Goal: Task Accomplishment & Management: Manage account settings

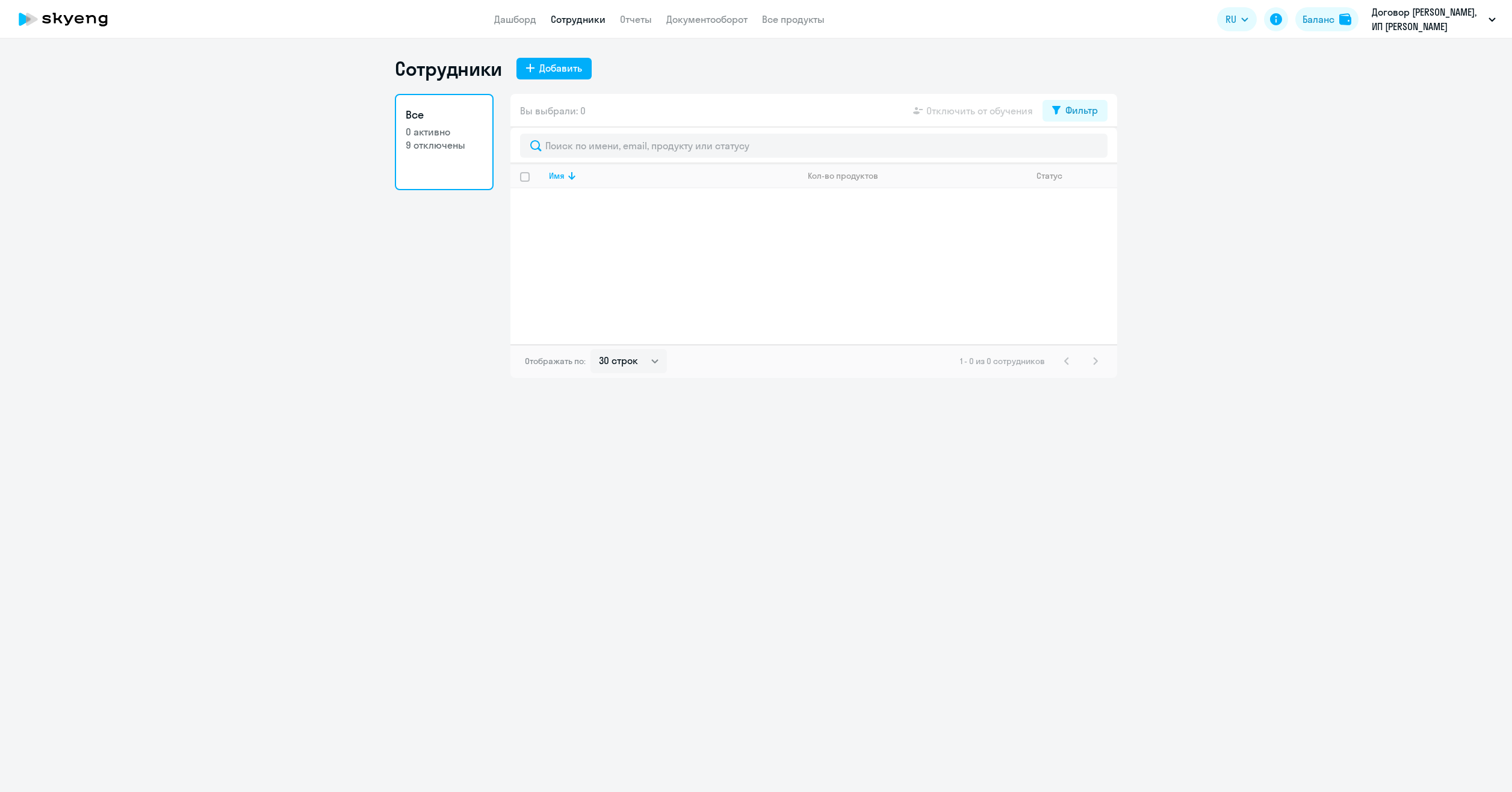
select select "30"
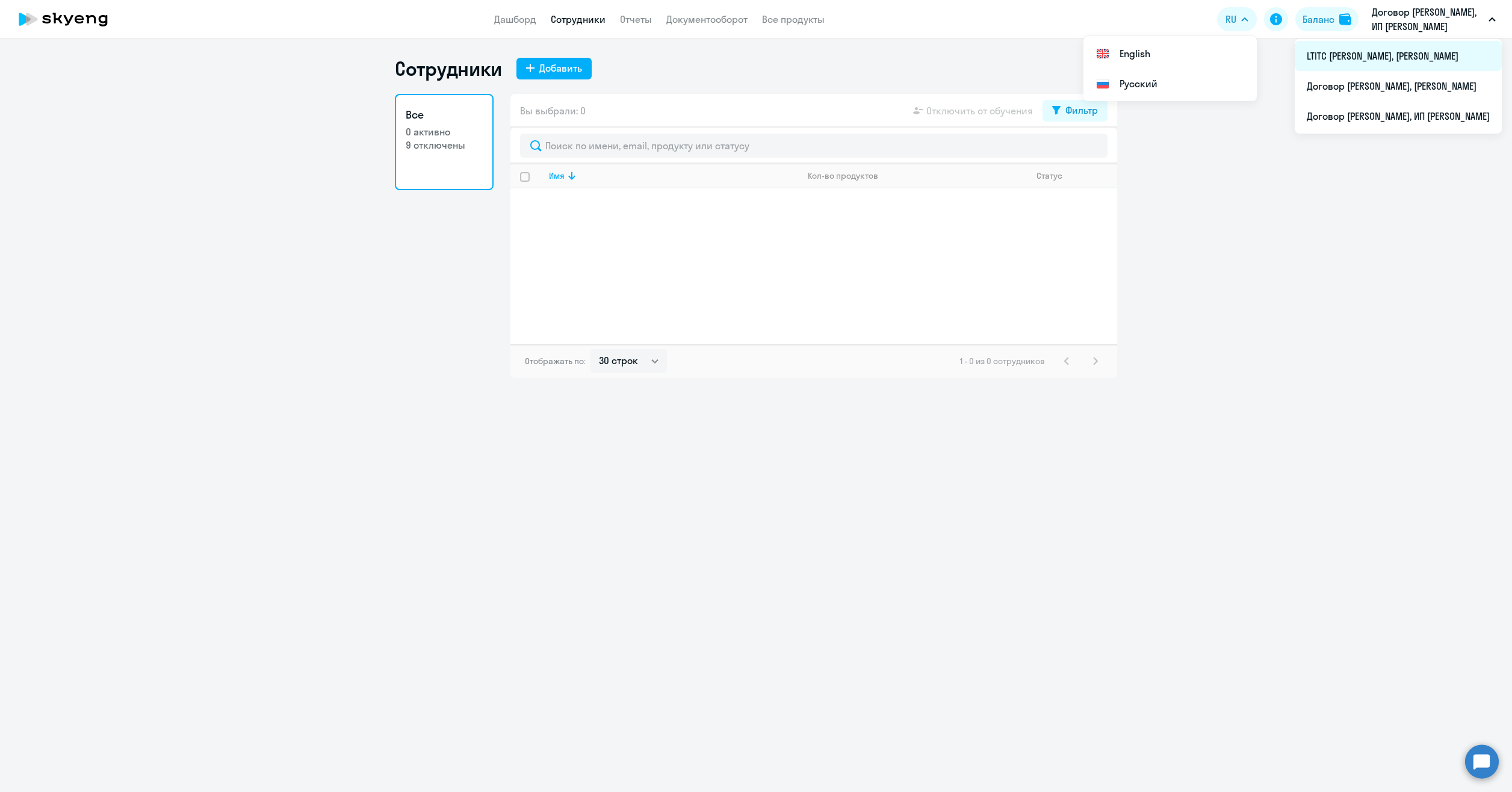
click at [1340, 52] on li "LTITC [PERSON_NAME], [PERSON_NAME]" at bounding box center [1398, 56] width 207 height 30
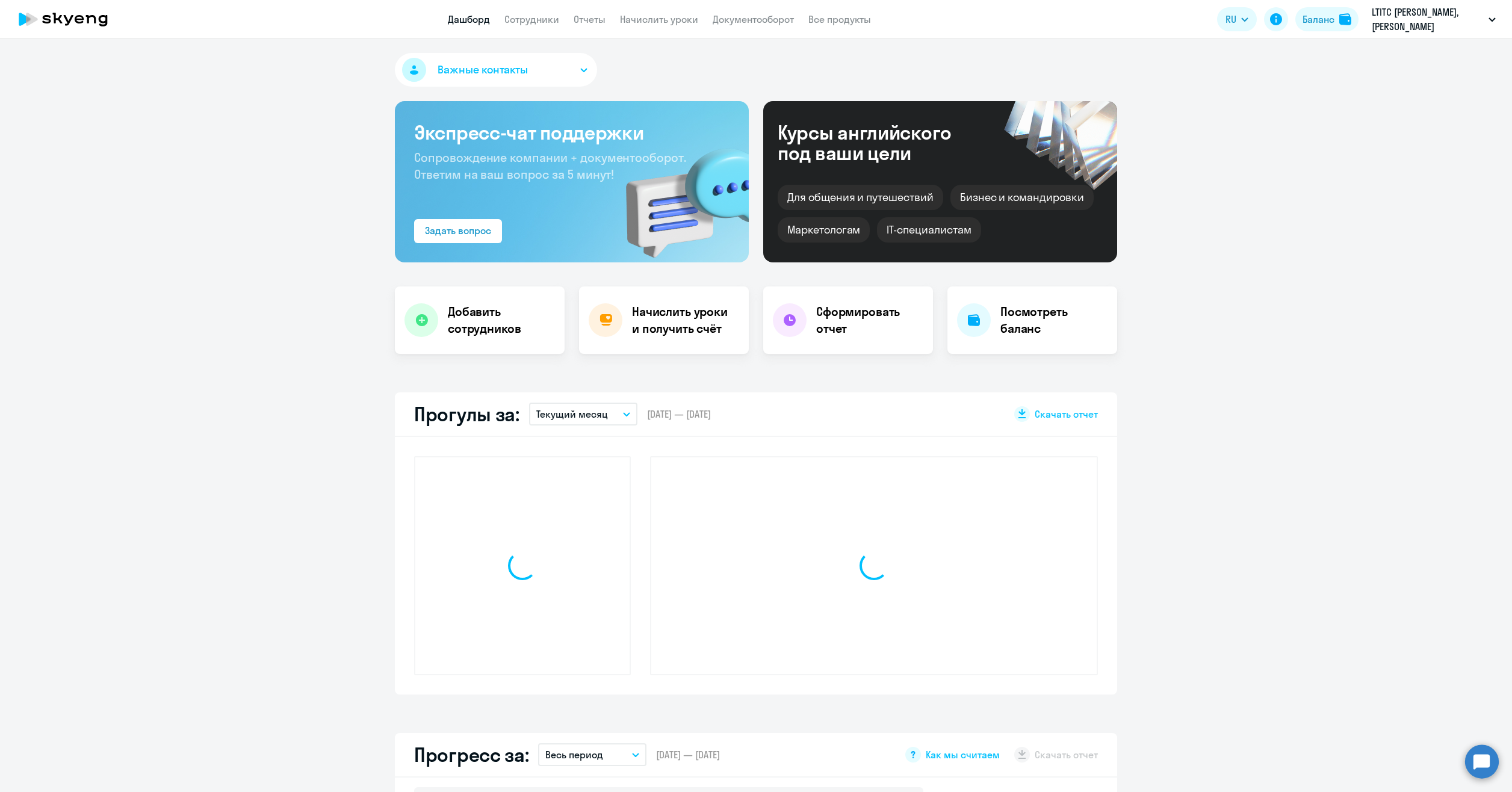
select select "30"
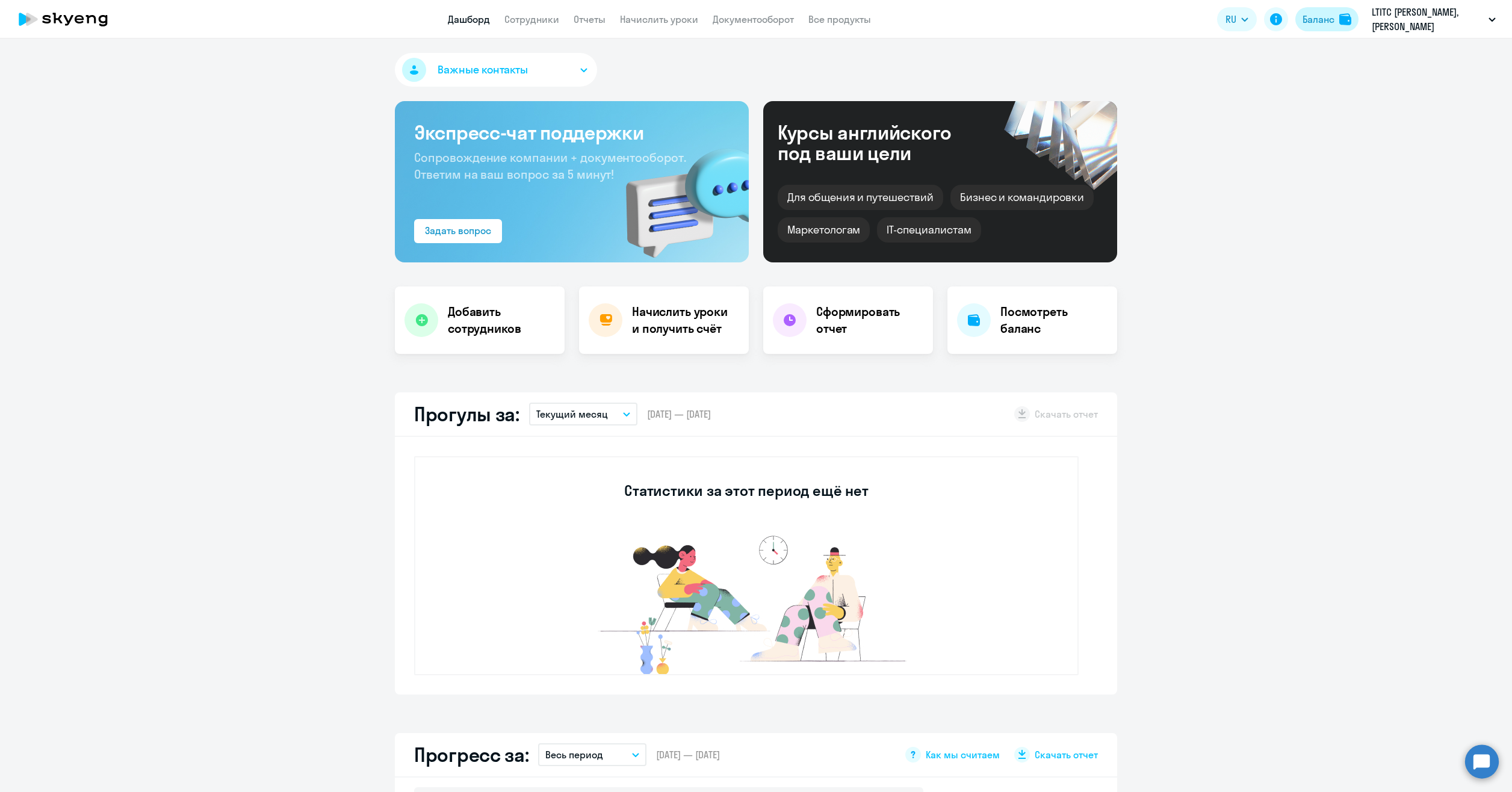
click at [1323, 19] on div "Баланс" at bounding box center [1317, 19] width 32 height 15
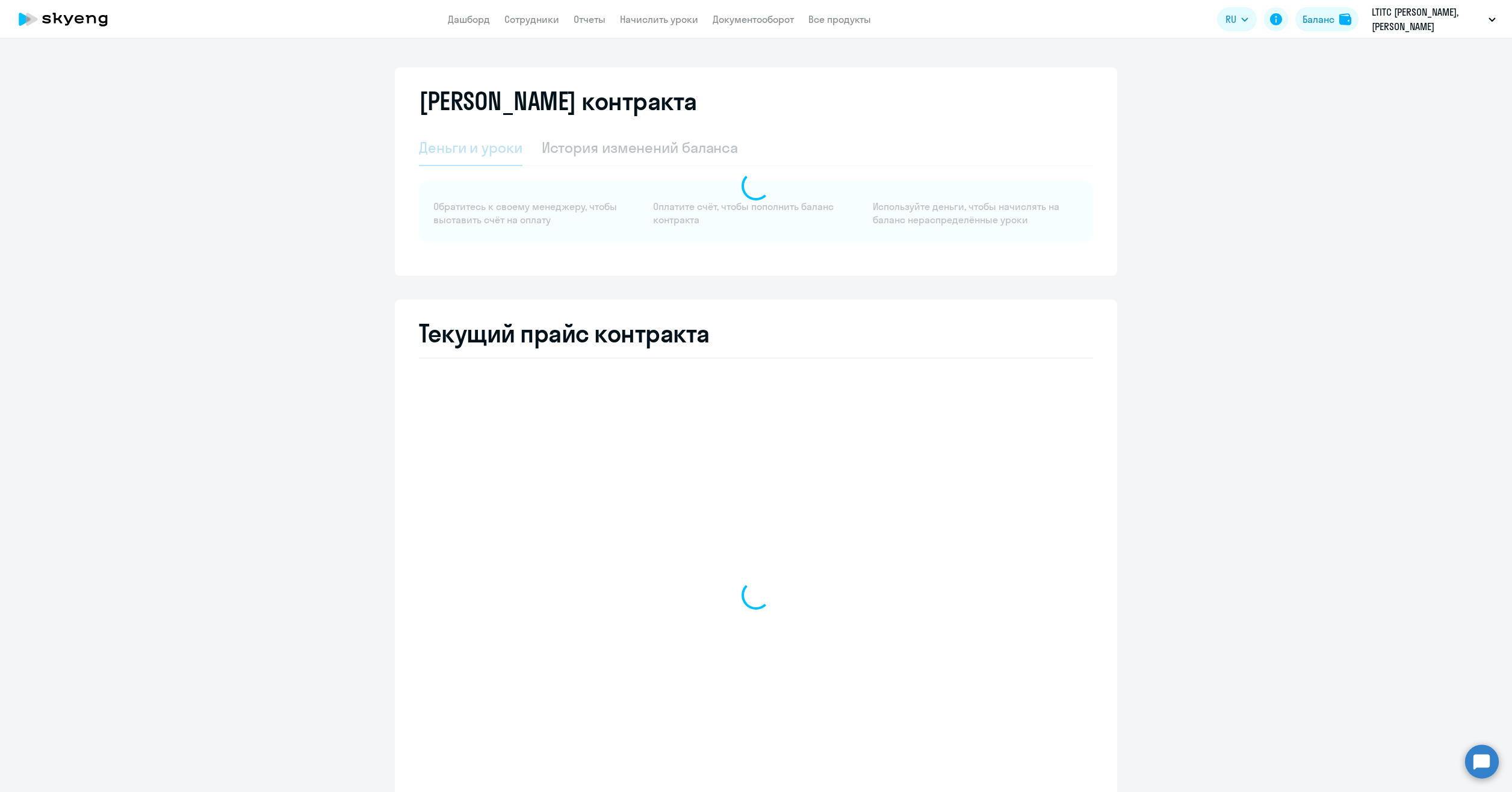
select select "english_adult_not_native_speaker"
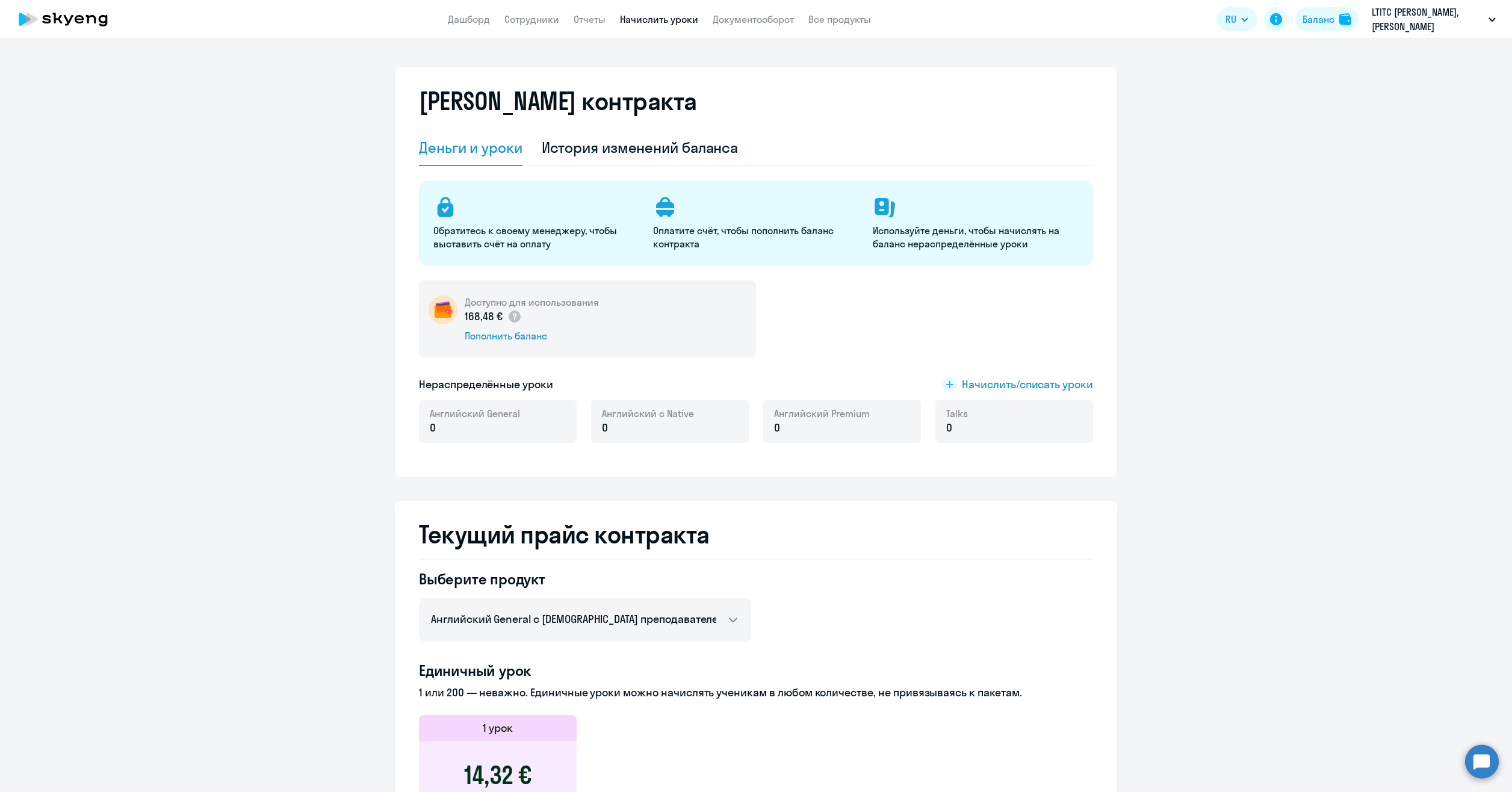
click at [638, 19] on link "Начислить уроки" at bounding box center [659, 19] width 78 height 12
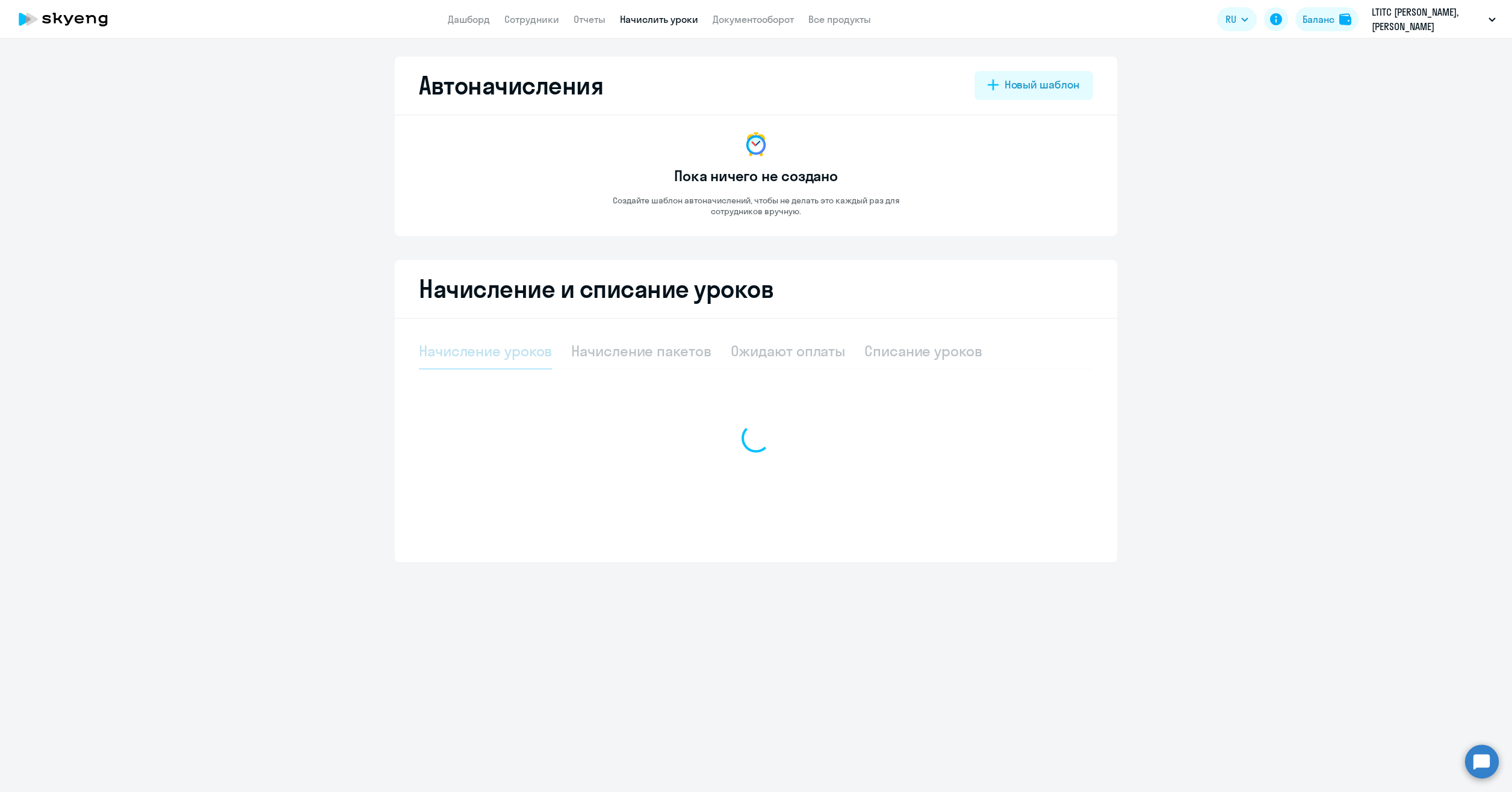
select select "10"
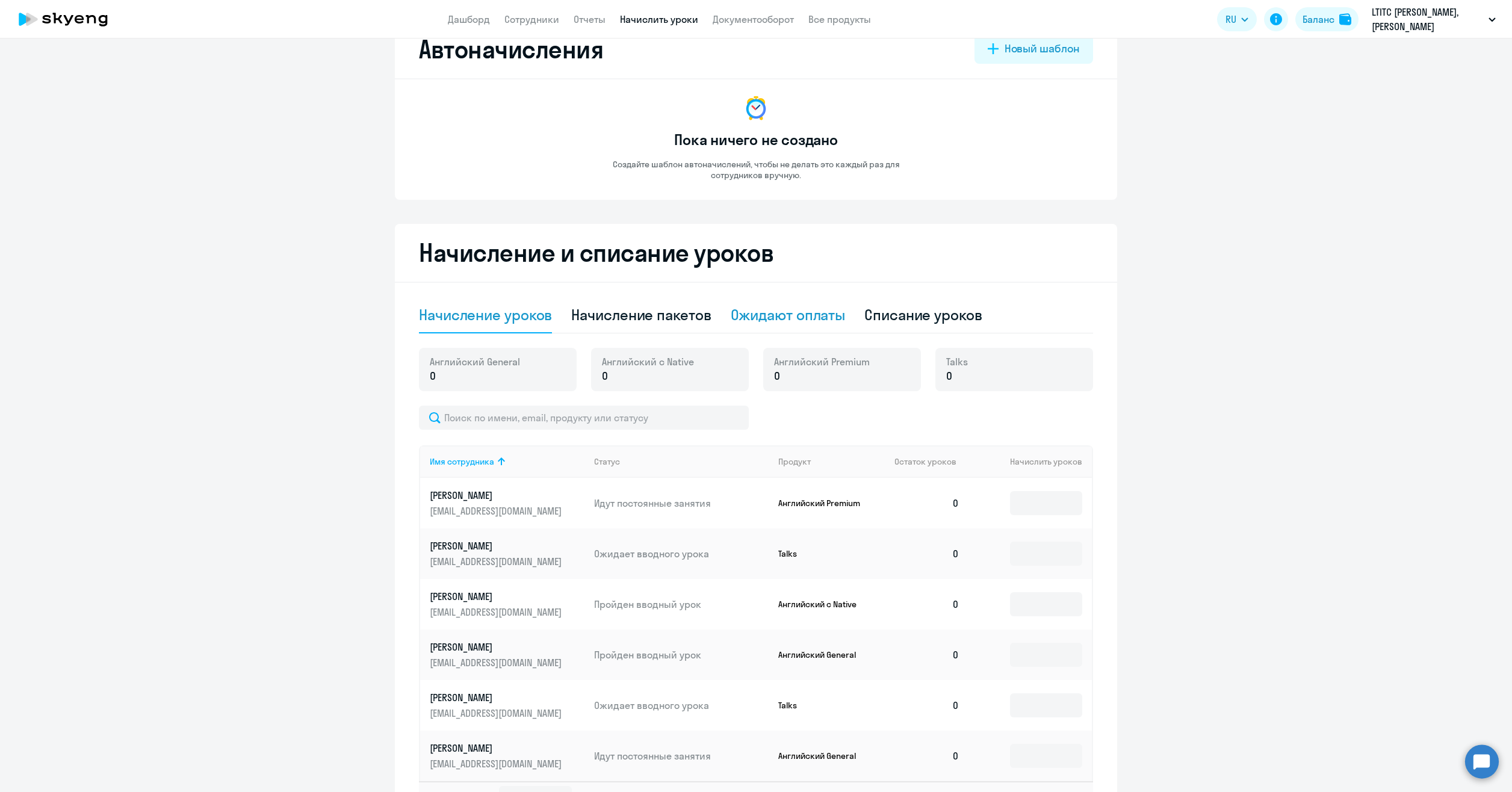
scroll to position [127, 0]
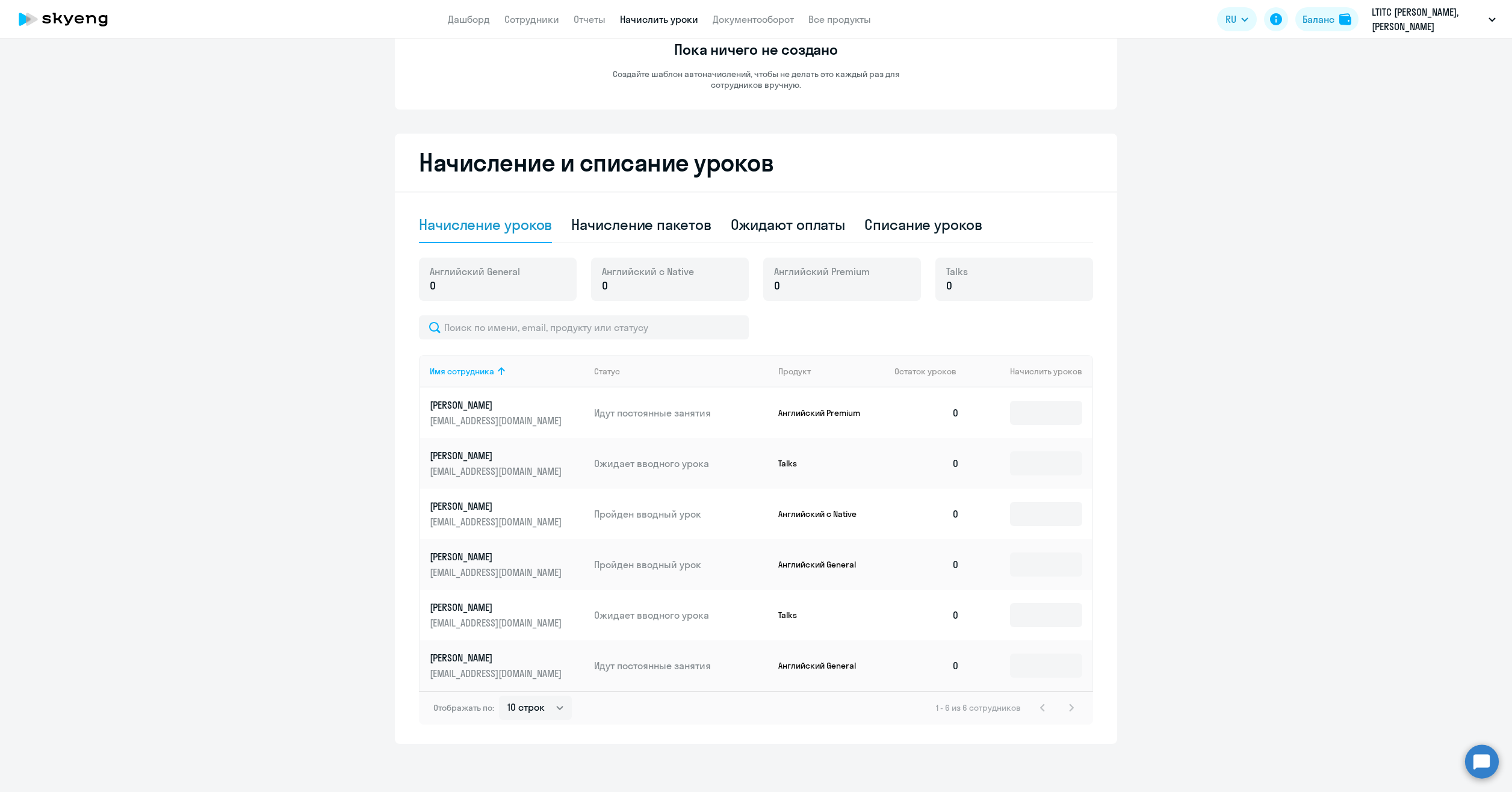
click at [1294, 73] on ng-component "Автоначисления Новый шаблон Пока ничего не создано Создайте шаблон автоначислен…" at bounding box center [756, 337] width 1512 height 813
click at [1358, 77] on li "Договор [PERSON_NAME], [PERSON_NAME]" at bounding box center [1398, 85] width 207 height 30
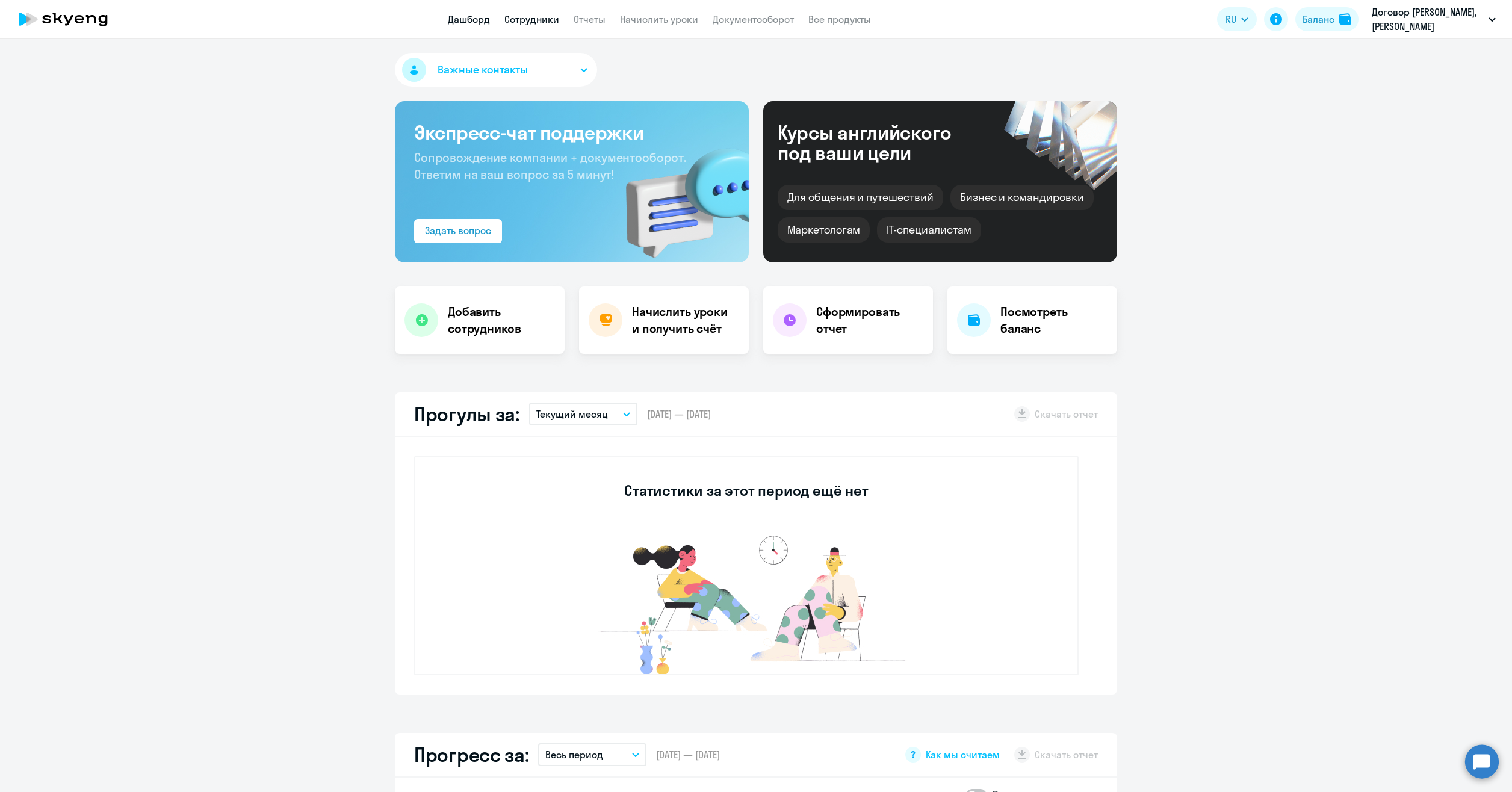
click at [549, 18] on link "Сотрудники" at bounding box center [531, 19] width 55 height 12
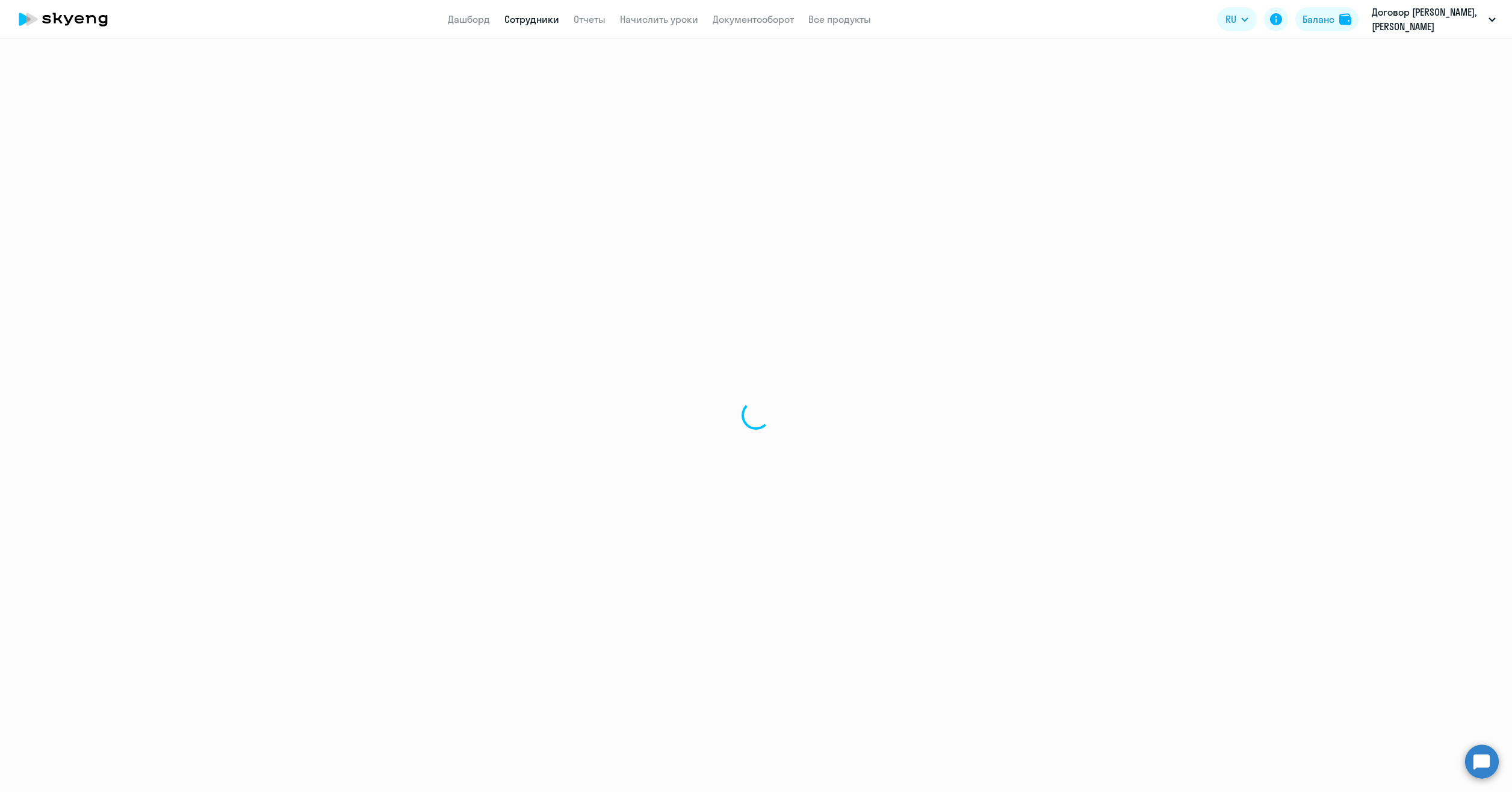
select select "30"
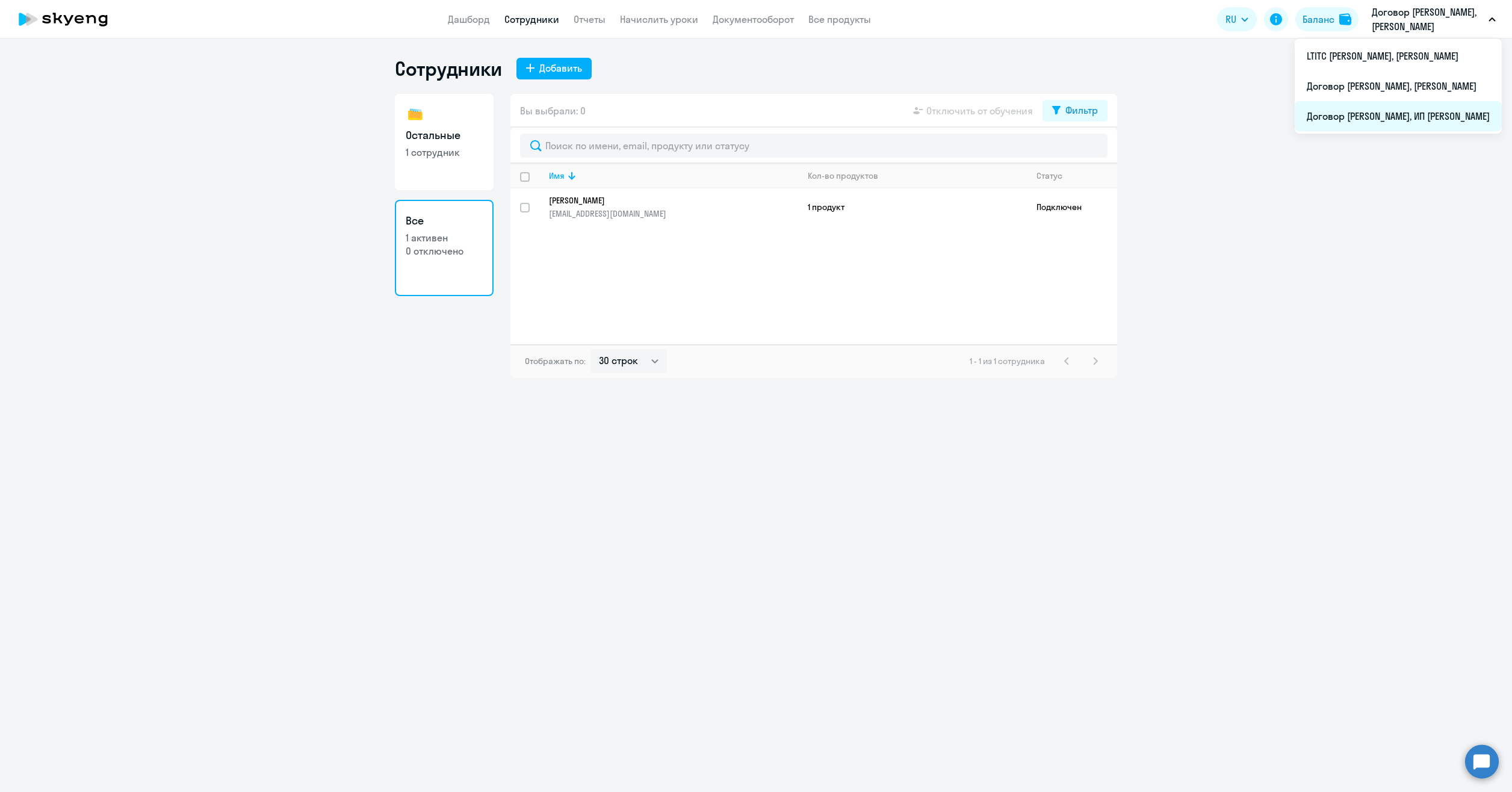
click at [1324, 108] on li "Договор [PERSON_NAME], ИП [PERSON_NAME]" at bounding box center [1398, 116] width 207 height 30
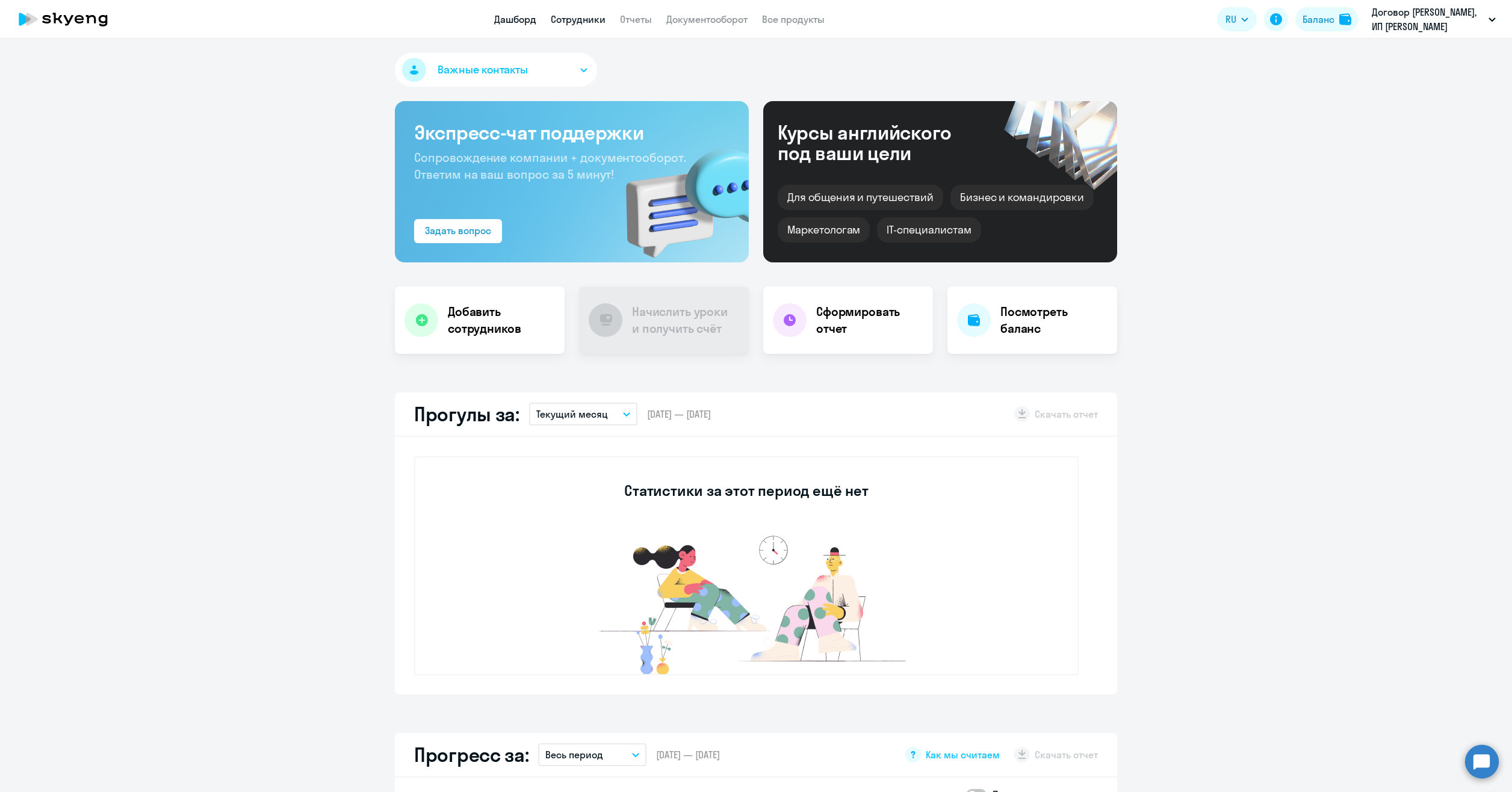
click at [570, 18] on link "Сотрудники" at bounding box center [578, 19] width 55 height 12
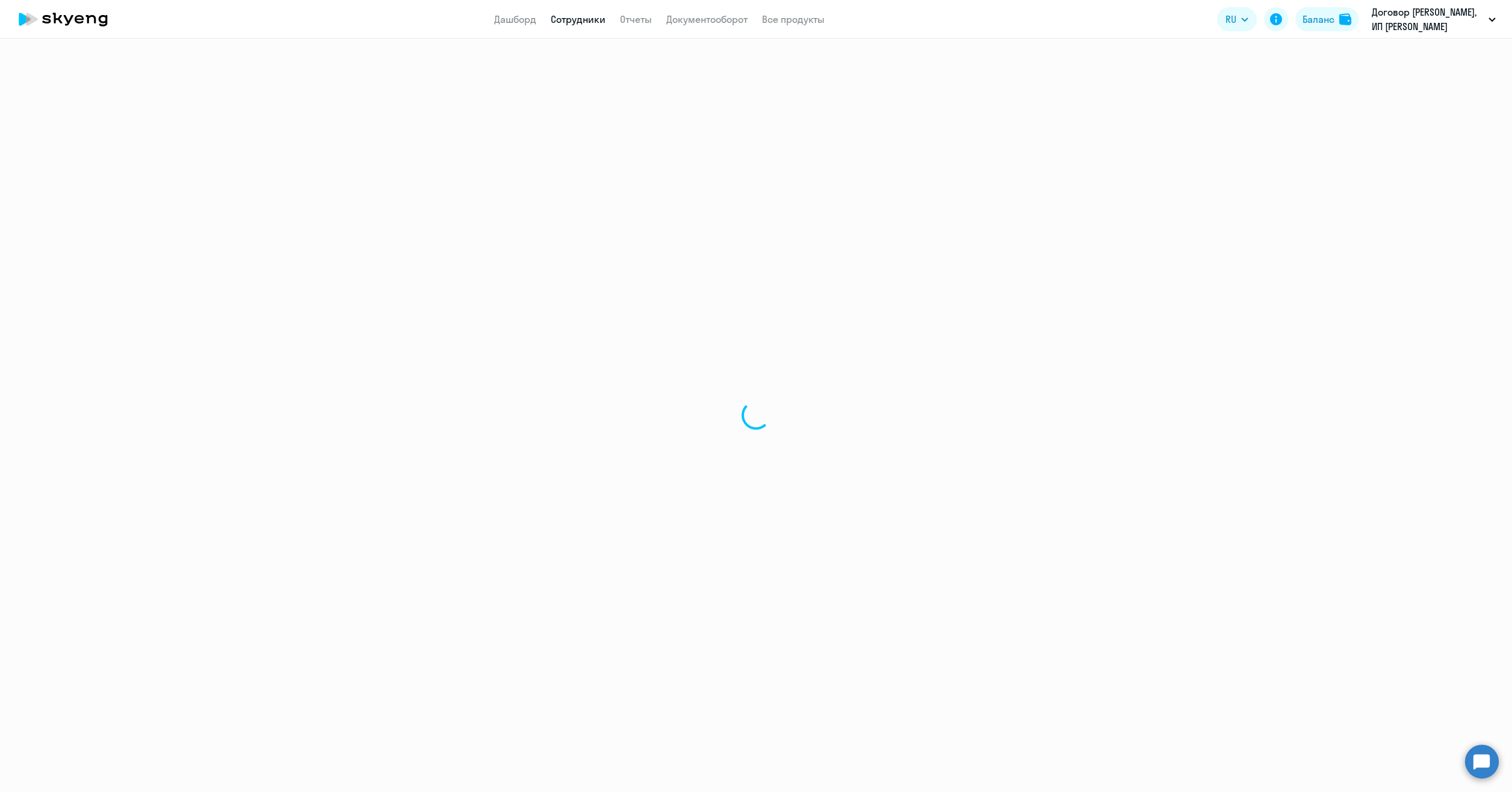
select select "30"
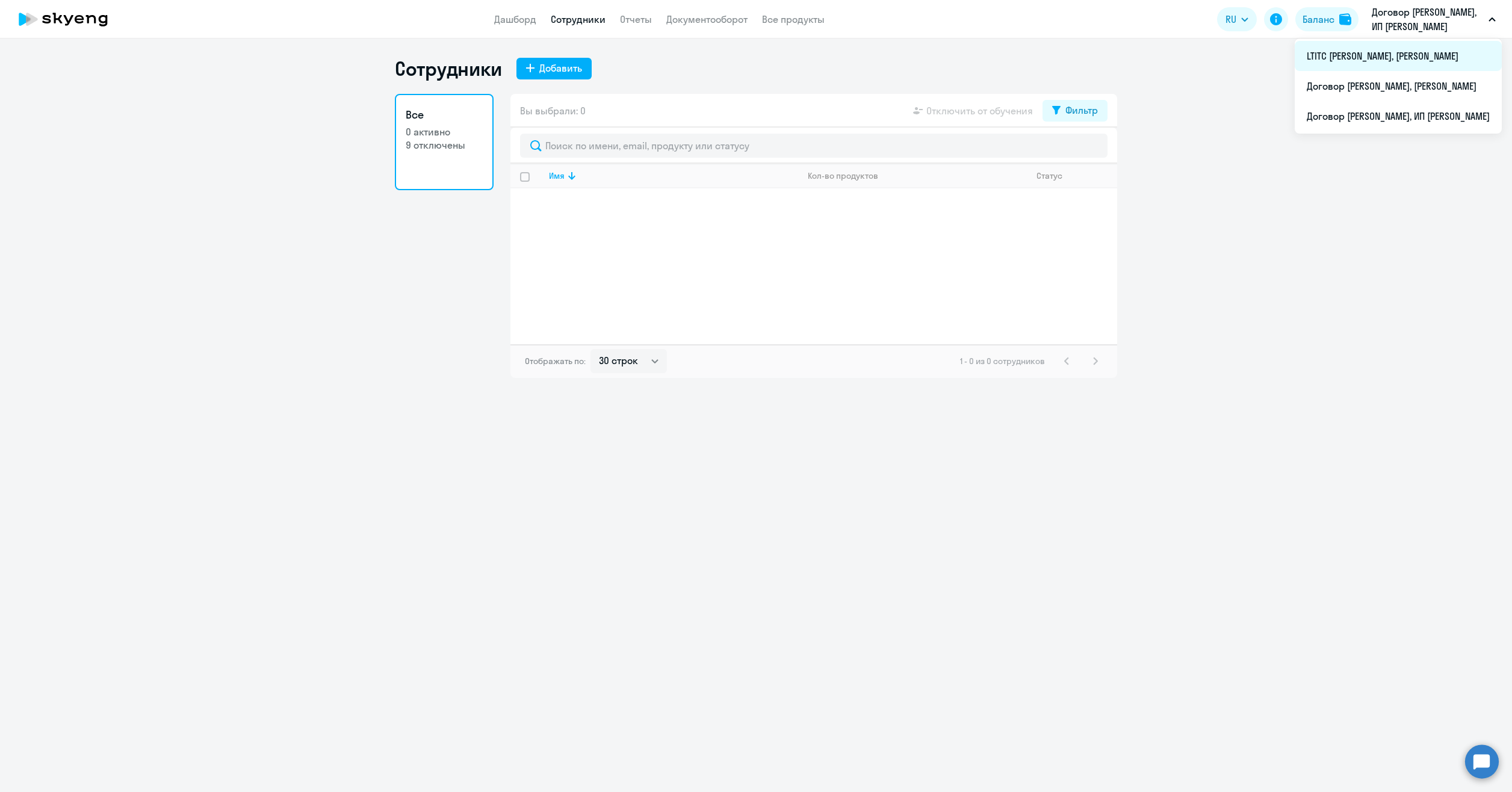
click at [1368, 49] on li "LTITC [PERSON_NAME], [PERSON_NAME]" at bounding box center [1398, 56] width 207 height 30
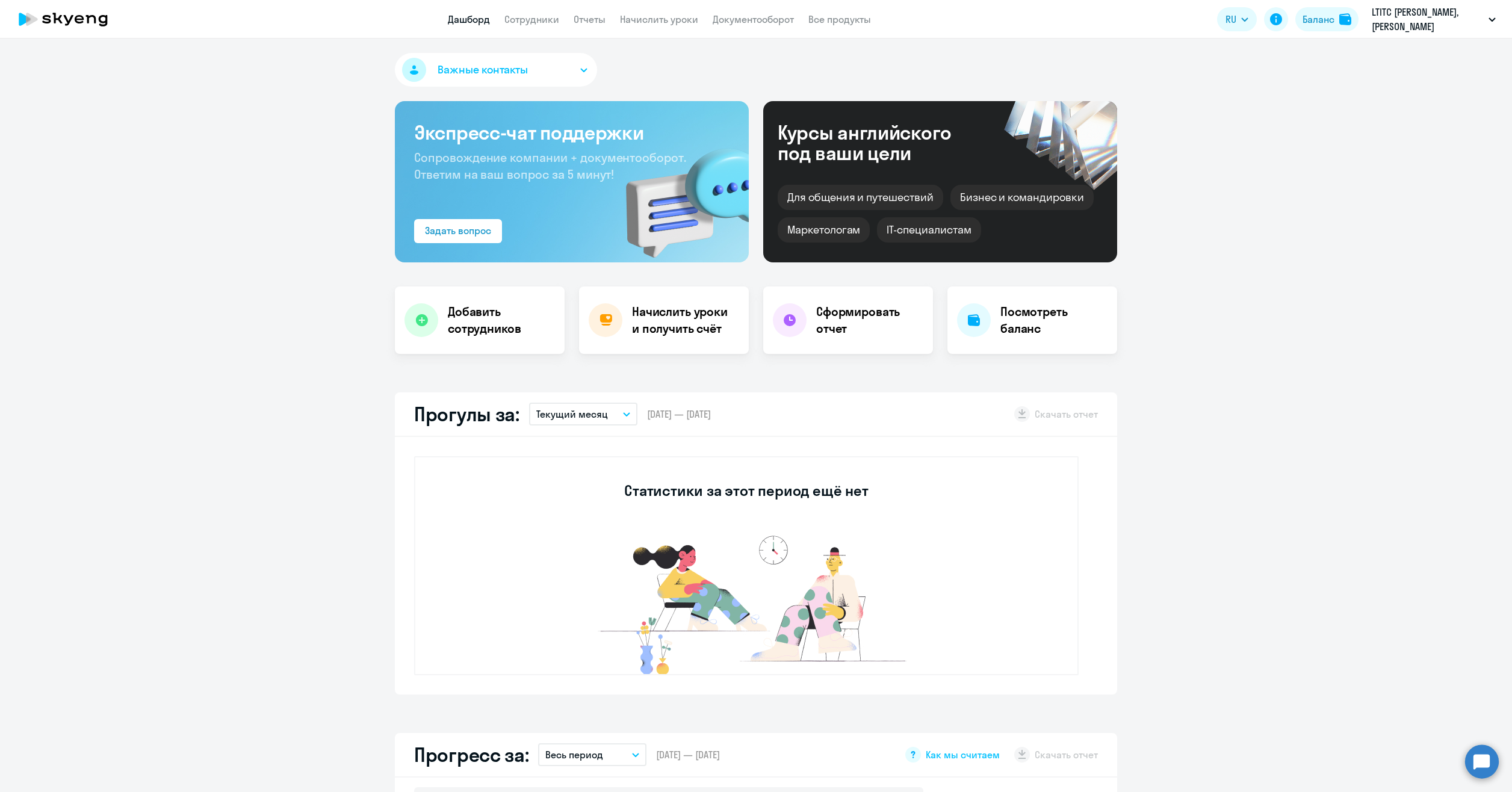
select select "30"
click at [533, 25] on app-menu-item-link "Сотрудники" at bounding box center [531, 19] width 55 height 15
click at [520, 19] on link "Сотрудники" at bounding box center [531, 19] width 55 height 12
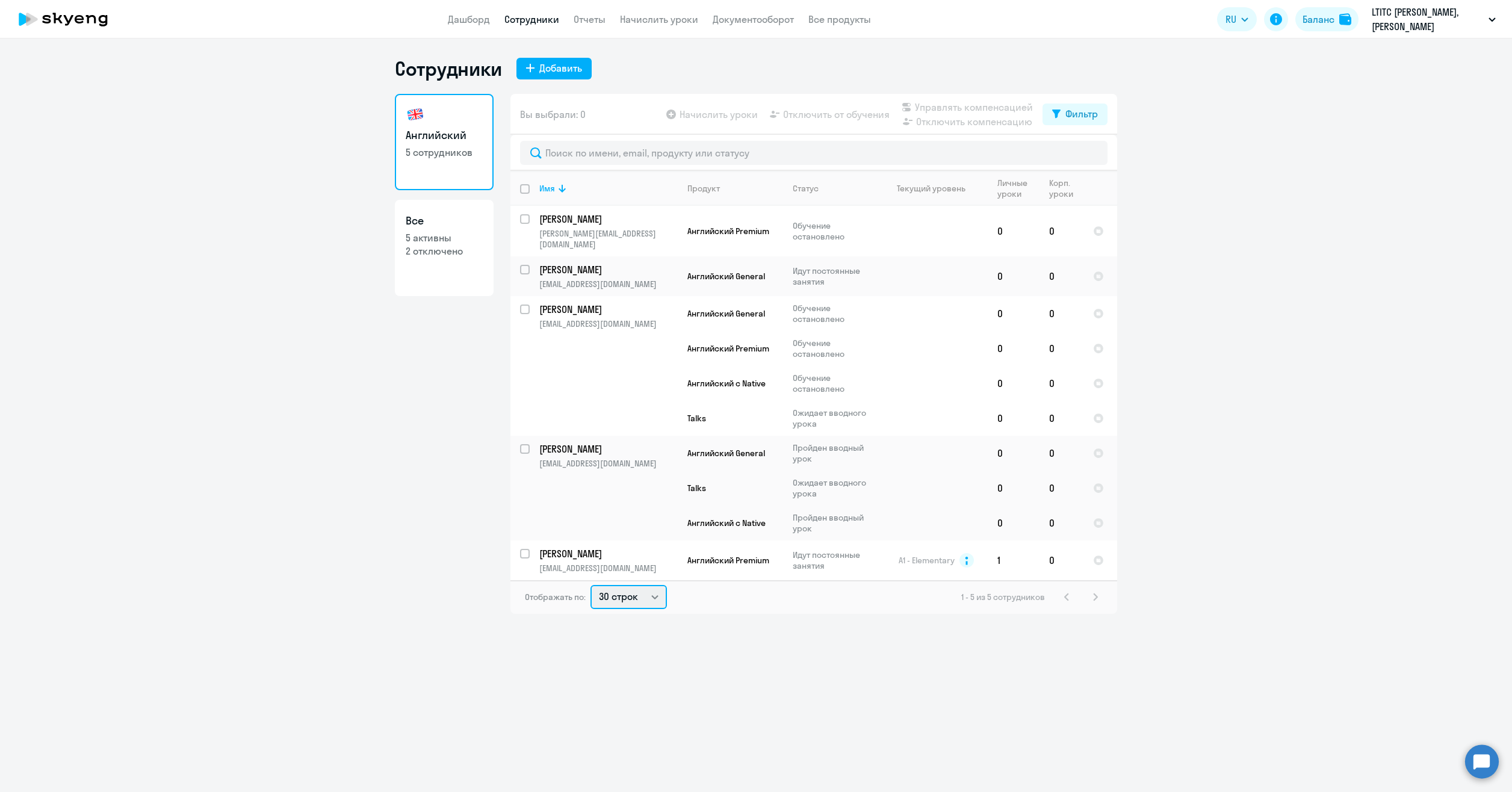
click at [640, 585] on select "30 строк 50 строк 100 строк" at bounding box center [629, 597] width 77 height 24
select select "100"
click at [590, 585] on select "30 строк 50 строк 100 строк" at bounding box center [629, 597] width 77 height 24
click at [519, 539] on div at bounding box center [525, 553] width 29 height 29
checkbox input "true"
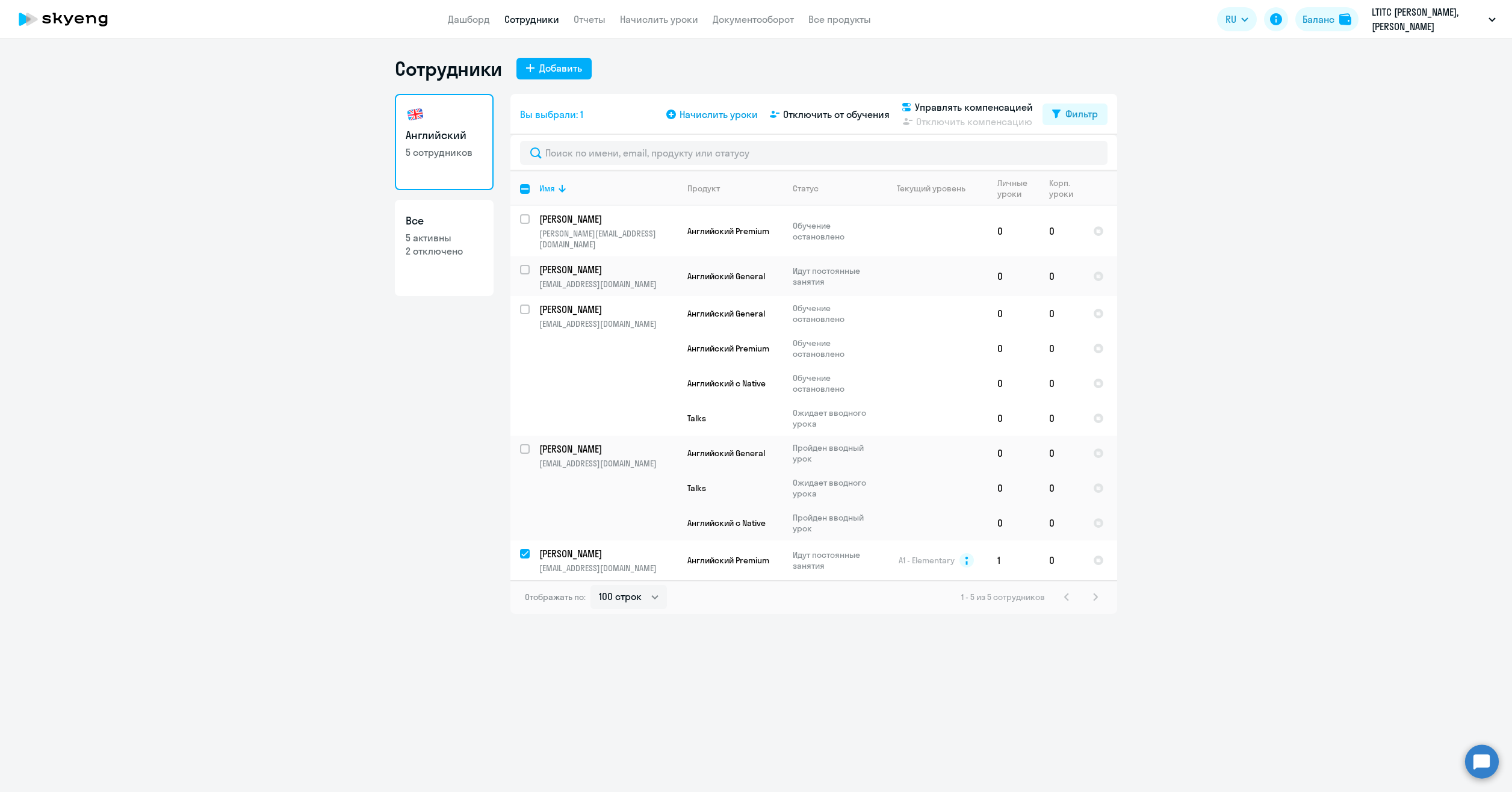
click at [741, 119] on span "Начислить уроки" at bounding box center [718, 114] width 78 height 15
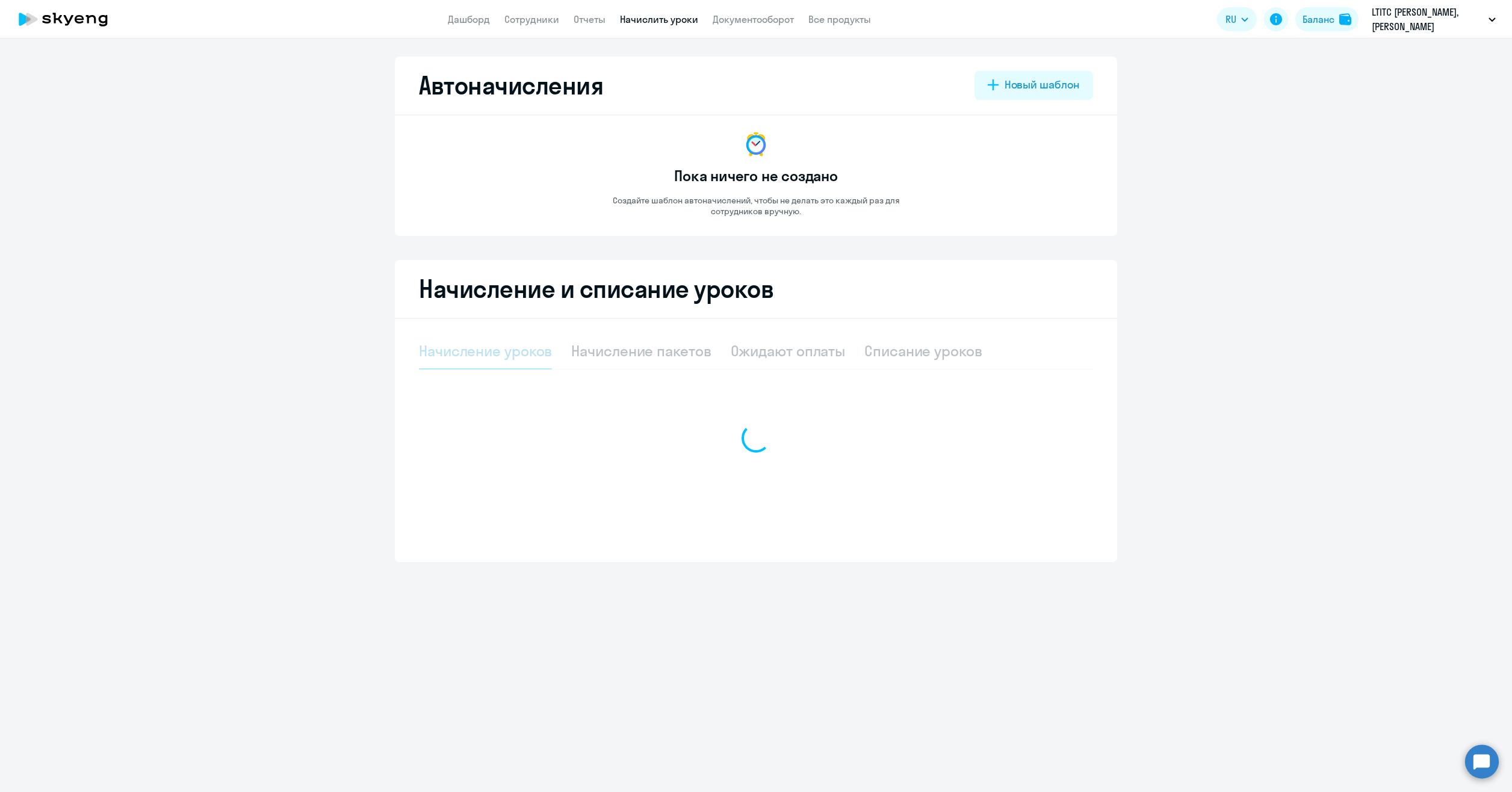
select select "10"
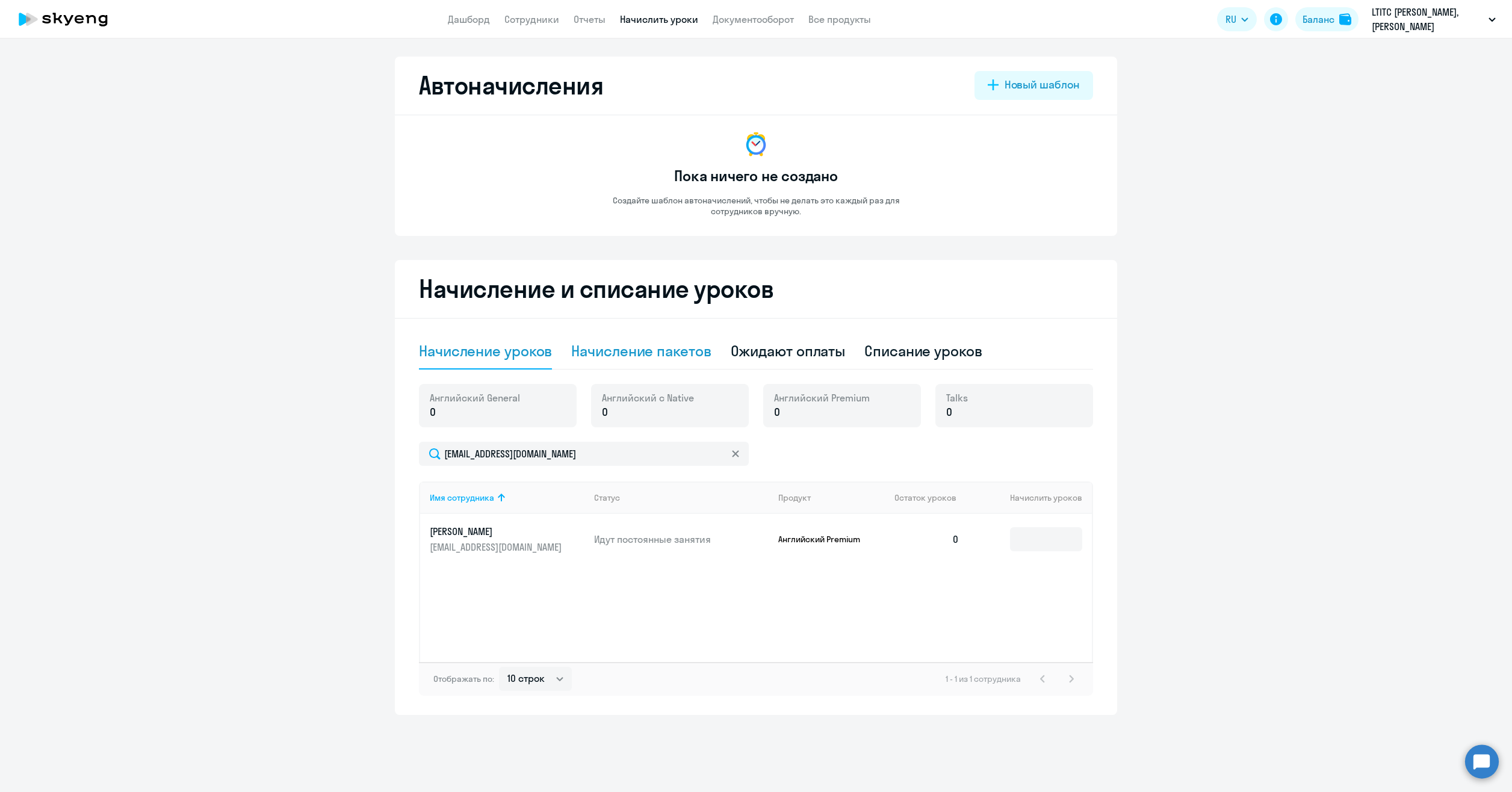
click at [659, 351] on div "Начисление пакетов" at bounding box center [640, 351] width 139 height 19
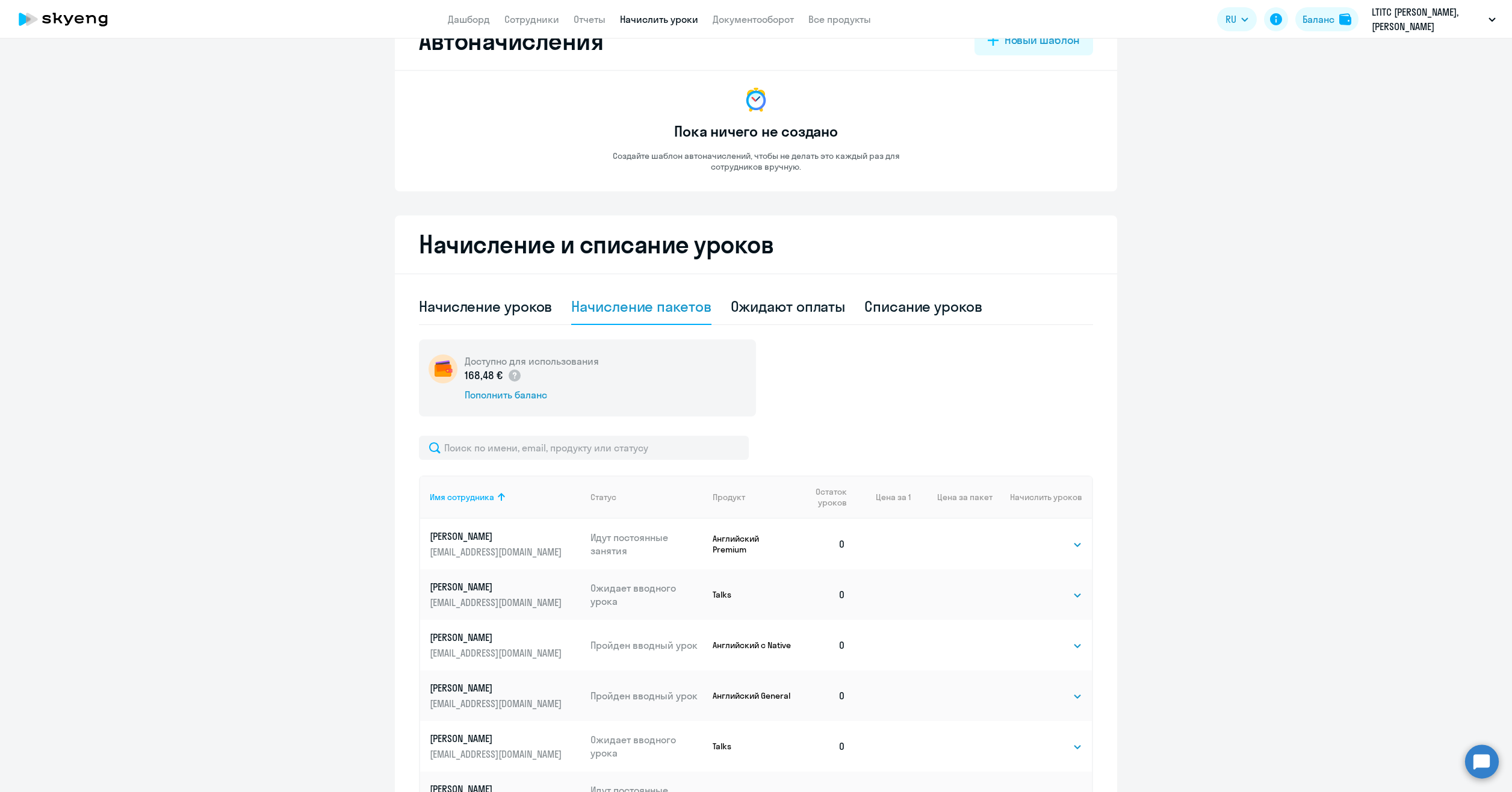
scroll to position [175, 0]
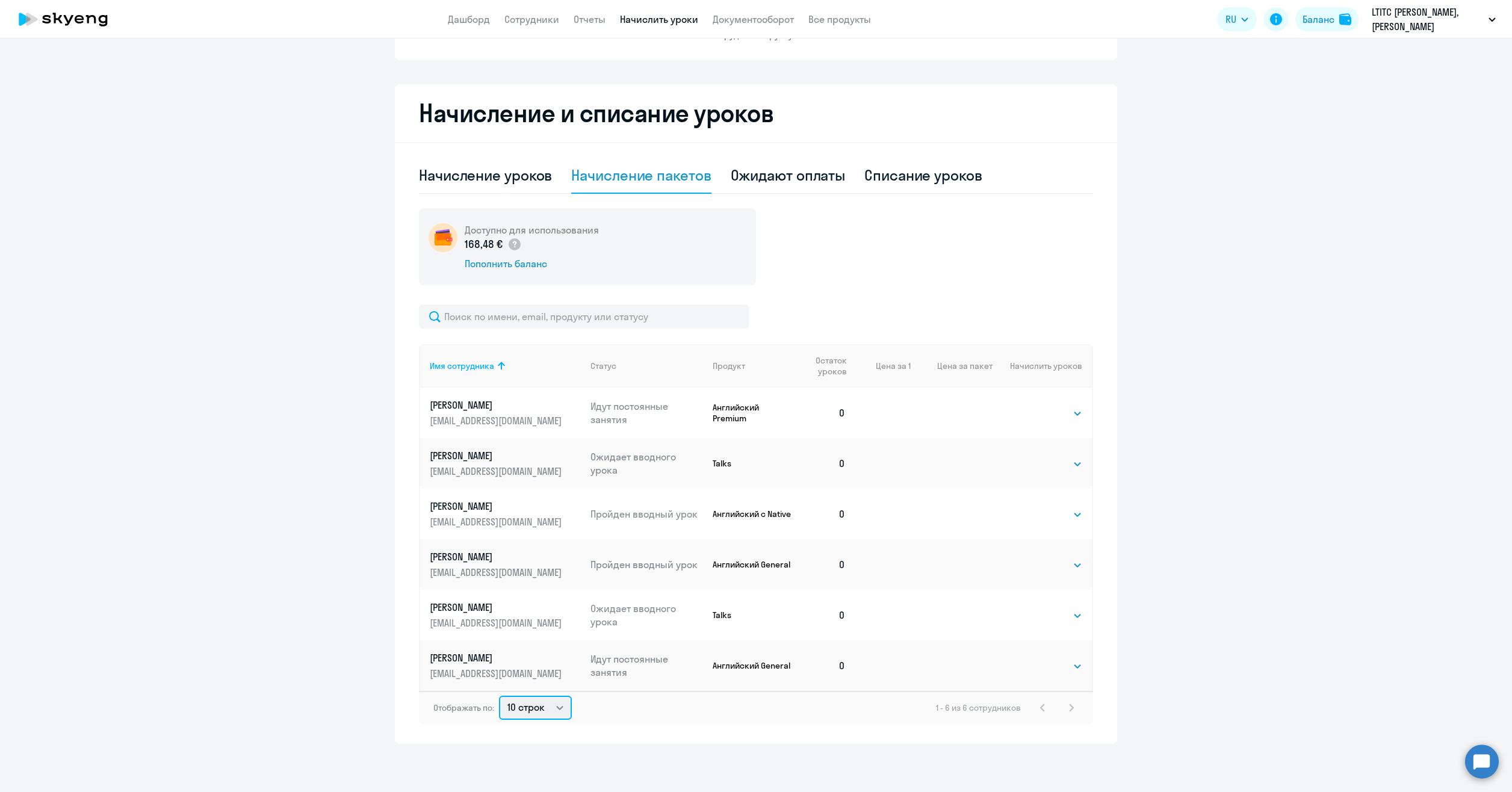
click at [517, 704] on select "10 строк 30 строк 50 строк" at bounding box center [535, 707] width 73 height 24
select select "50"
click at [499, 695] on select "10 строк 30 строк 50 строк" at bounding box center [535, 707] width 73 height 24
click at [513, 21] on link "Сотрудники" at bounding box center [531, 19] width 55 height 12
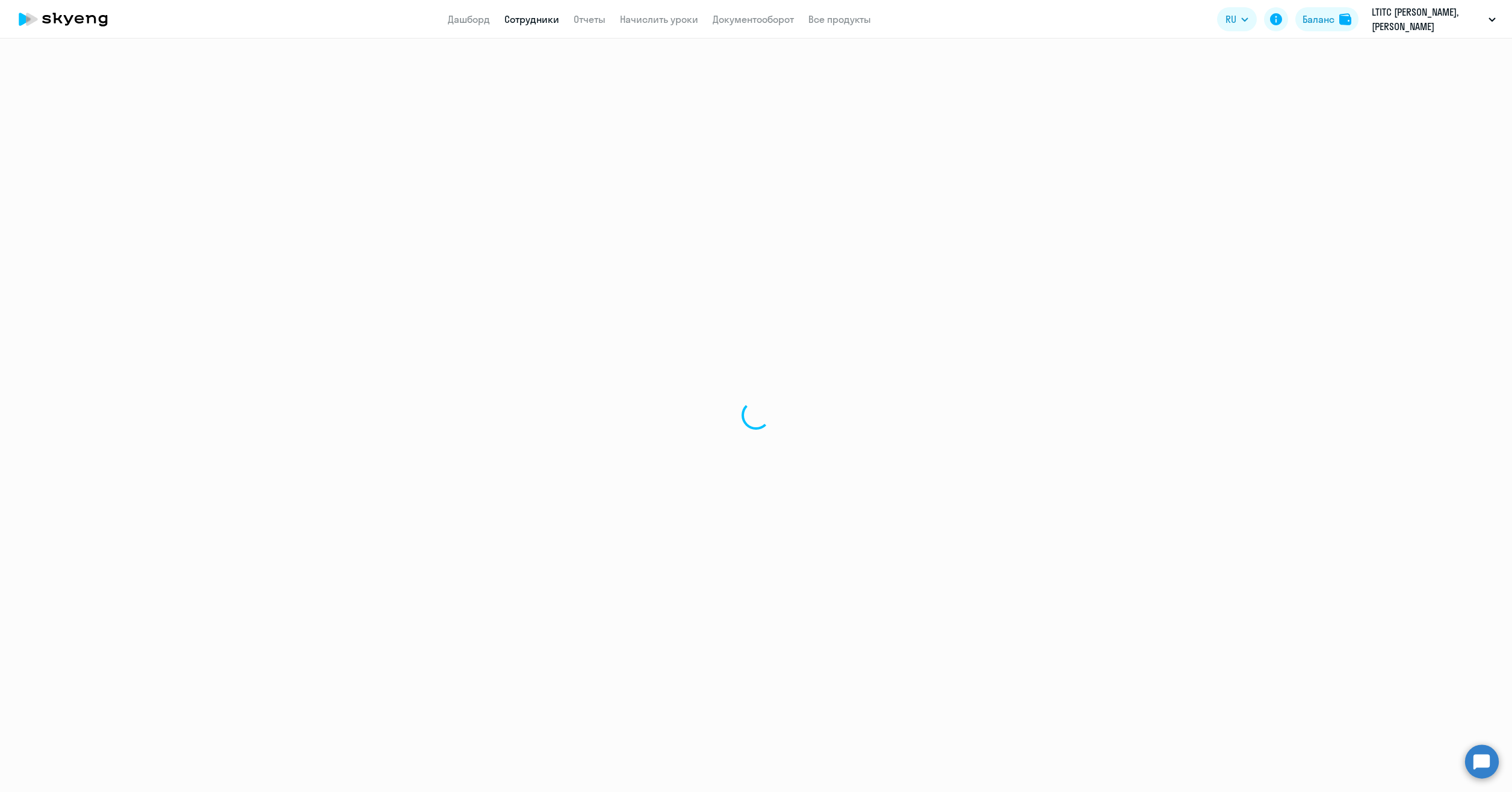
select select "30"
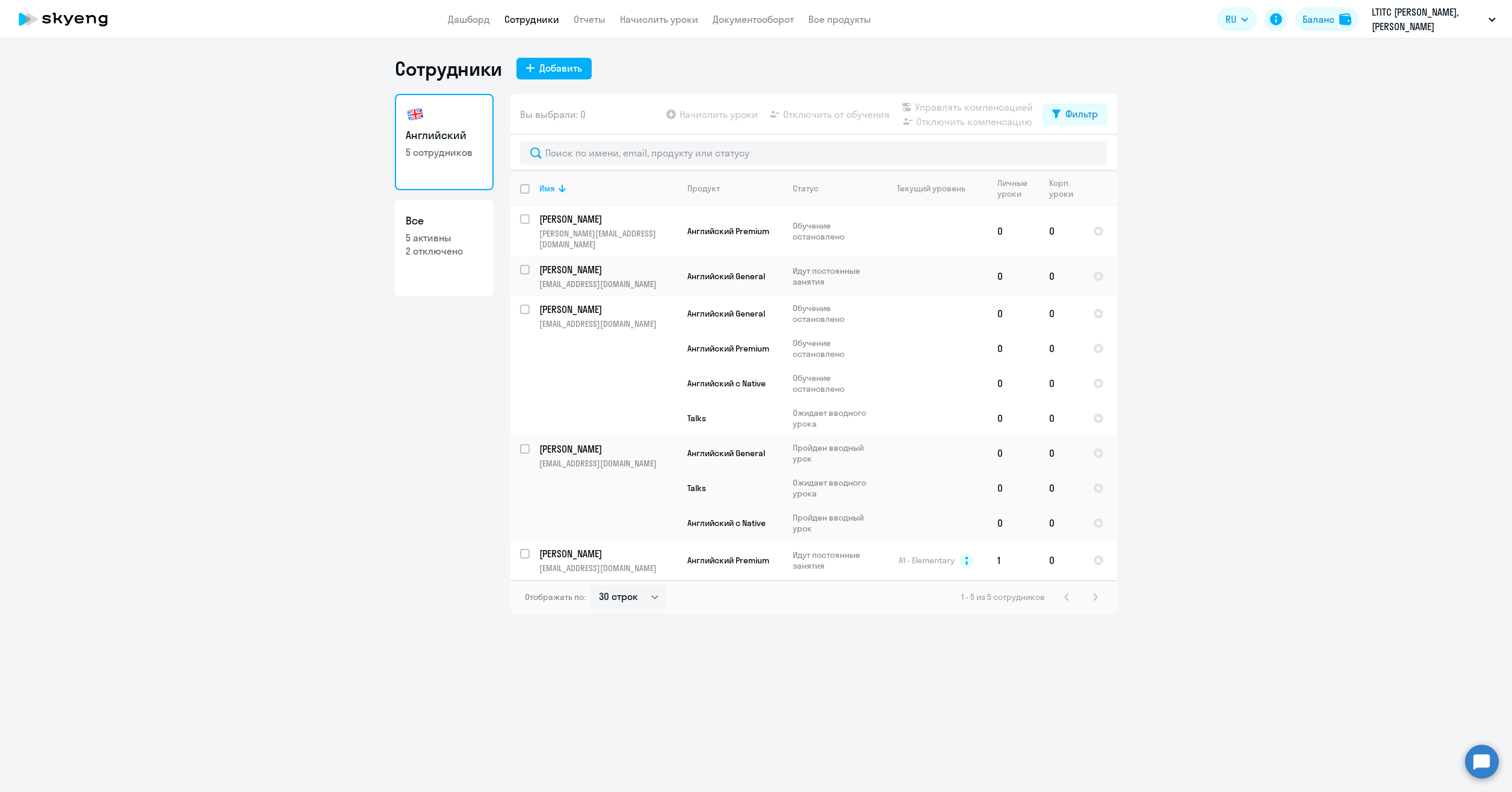
click at [808, 111] on app-table-action-button "Отключить от обучения" at bounding box center [828, 114] width 122 height 15
click at [721, 114] on app-table-action-button "Начислить уроки" at bounding box center [710, 114] width 94 height 15
click at [534, 540] on td "[PERSON_NAME] [PERSON_NAME][EMAIL_ADDRESS][DOMAIN_NAME]" at bounding box center [603, 560] width 148 height 40
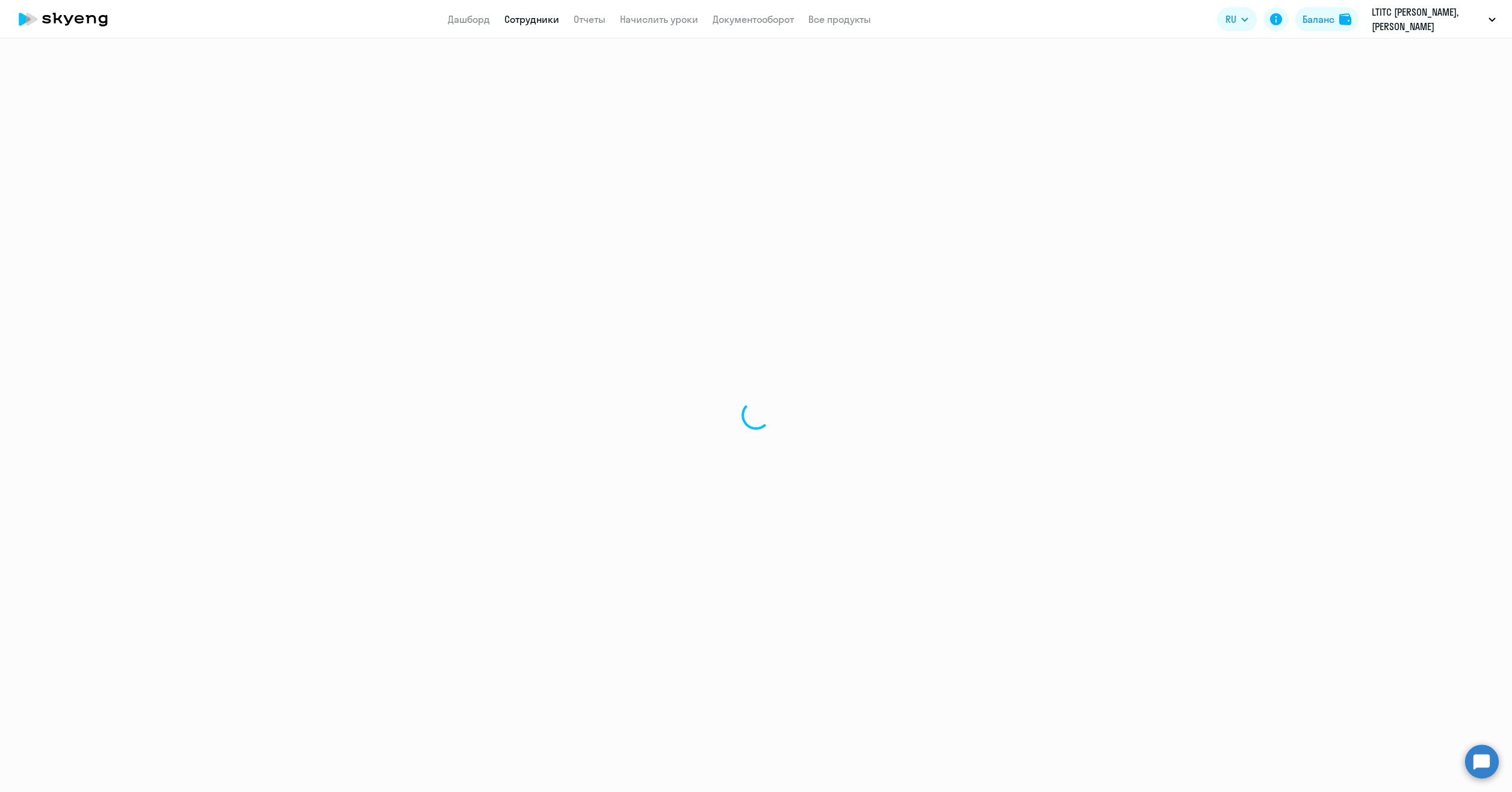
click at [517, 537] on div at bounding box center [756, 415] width 1512 height 754
select select "english"
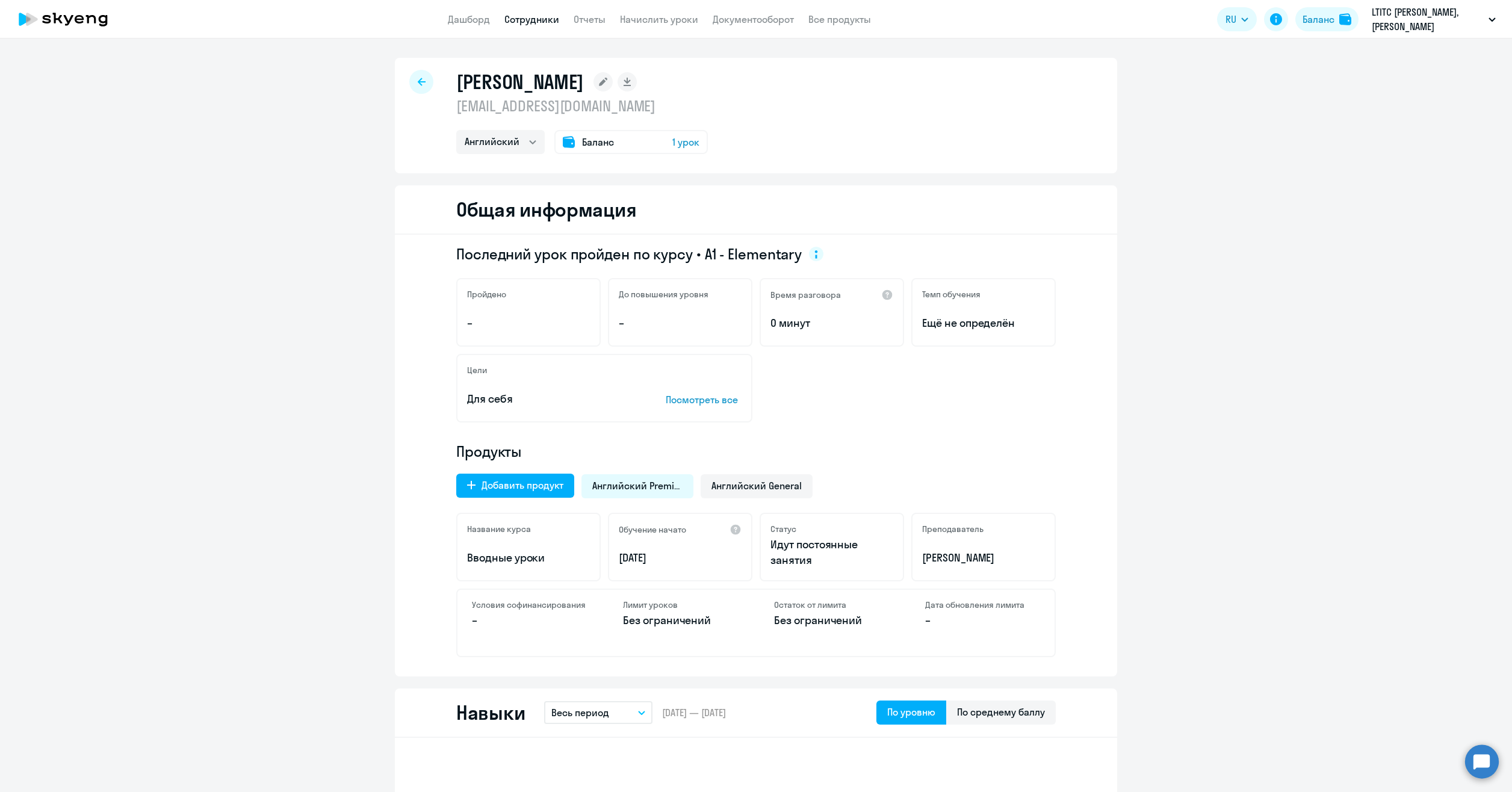
click at [418, 78] on icon at bounding box center [421, 81] width 8 height 8
select select "30"
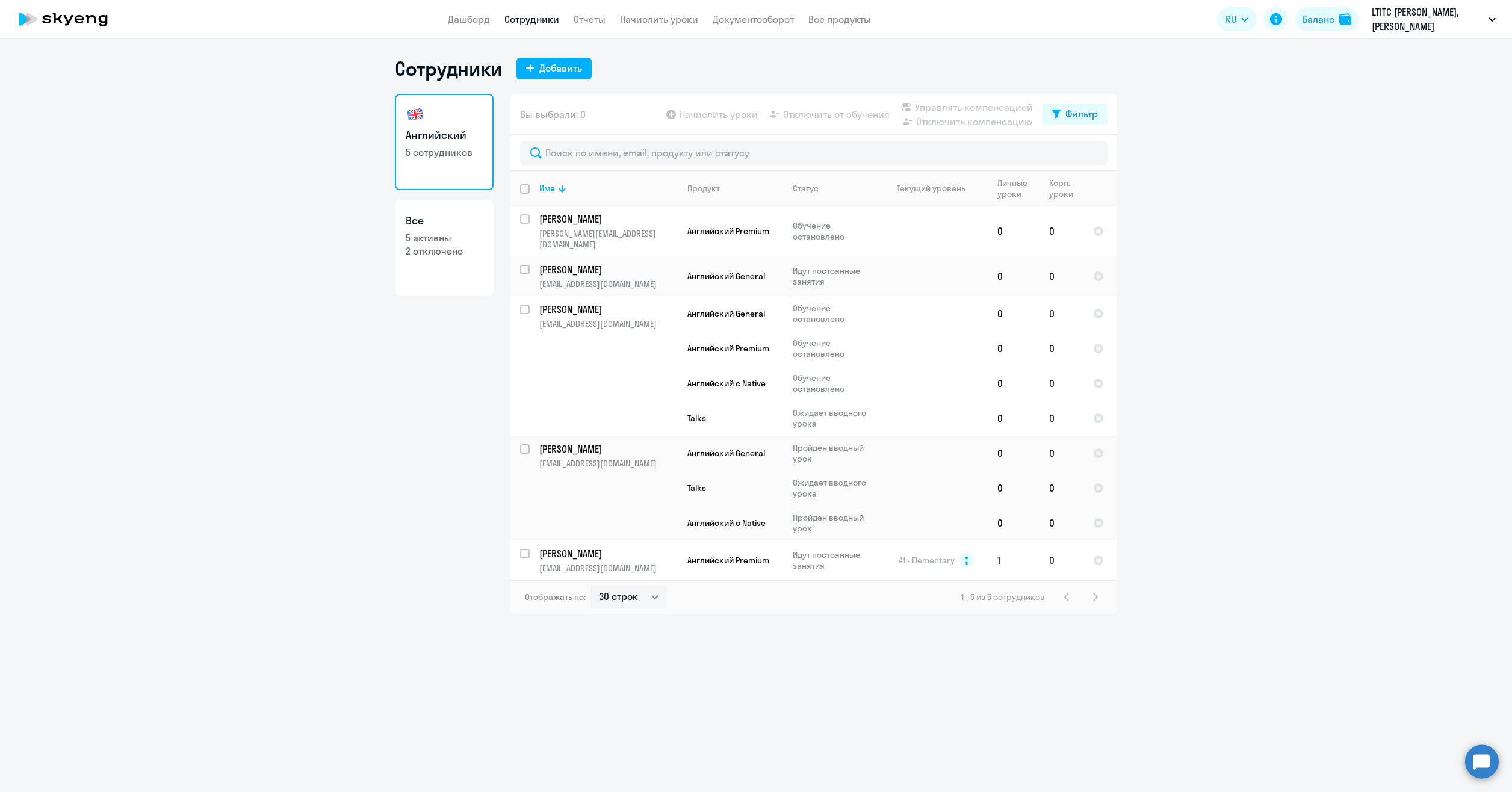
click at [528, 549] on input "select row 7263319" at bounding box center [532, 561] width 24 height 24
checkbox input "true"
click at [741, 113] on span "Начислить уроки" at bounding box center [718, 114] width 78 height 15
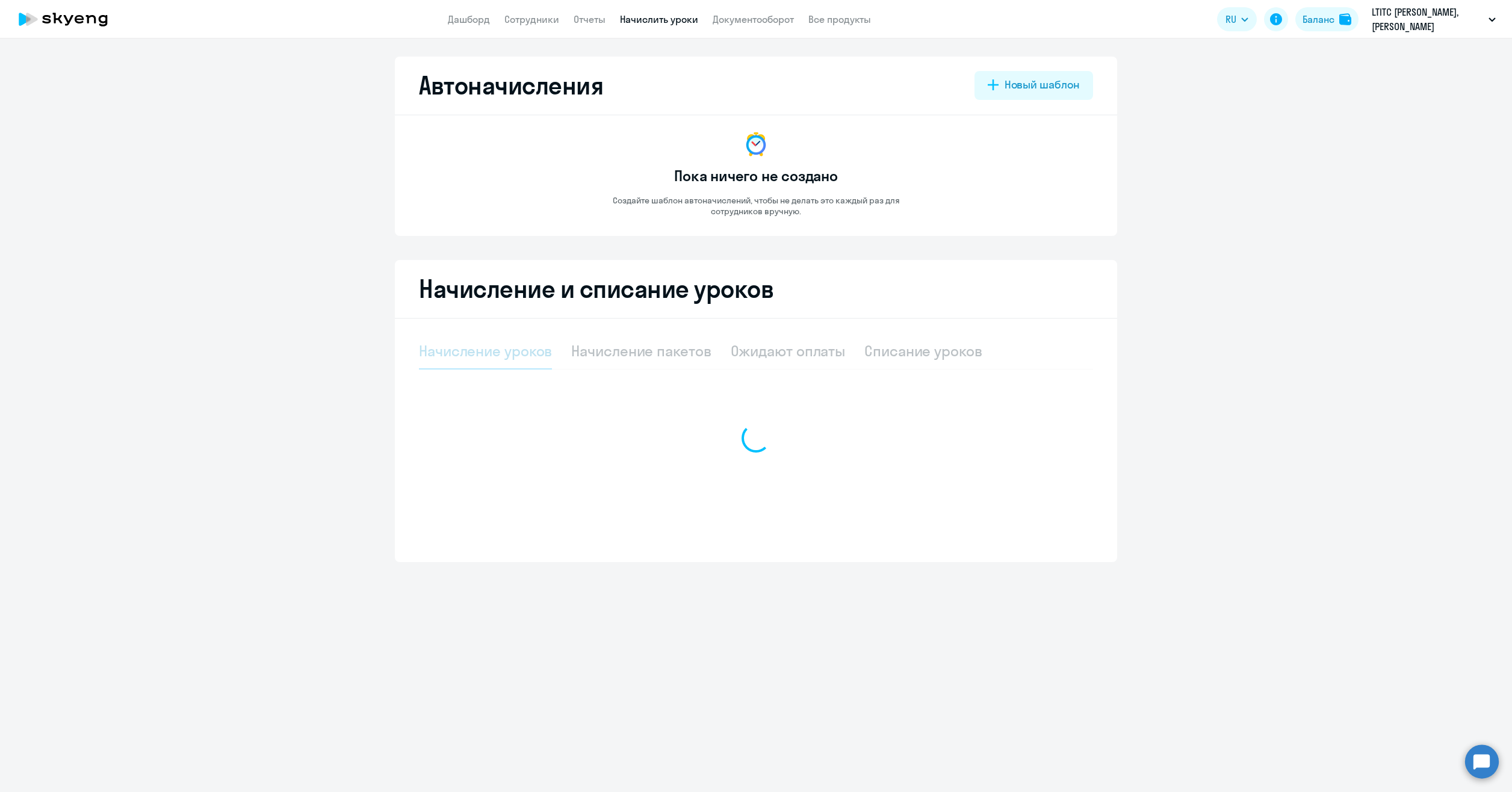
select select "10"
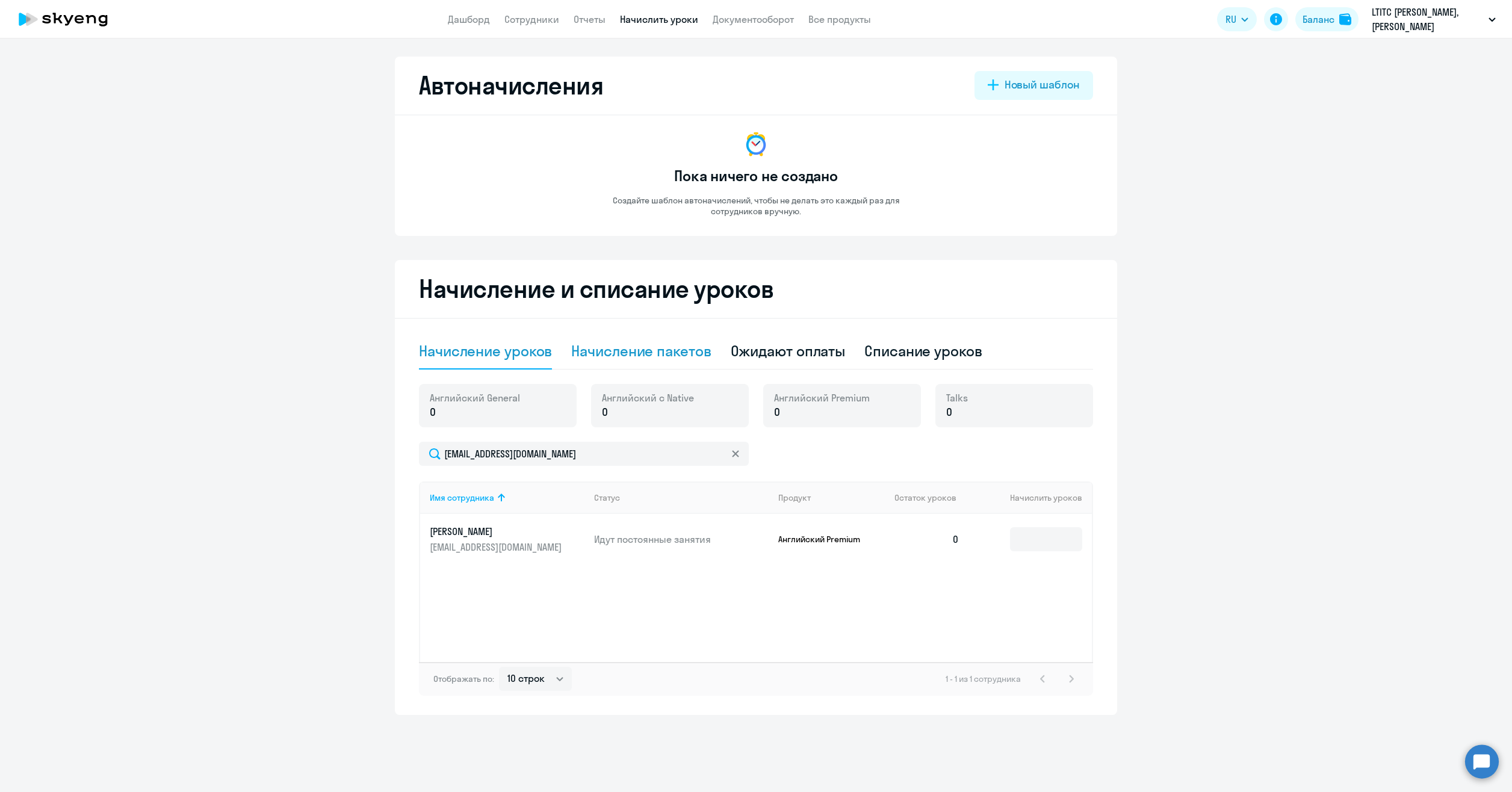
click at [614, 349] on div "Начисление пакетов" at bounding box center [640, 351] width 139 height 19
select select "10"
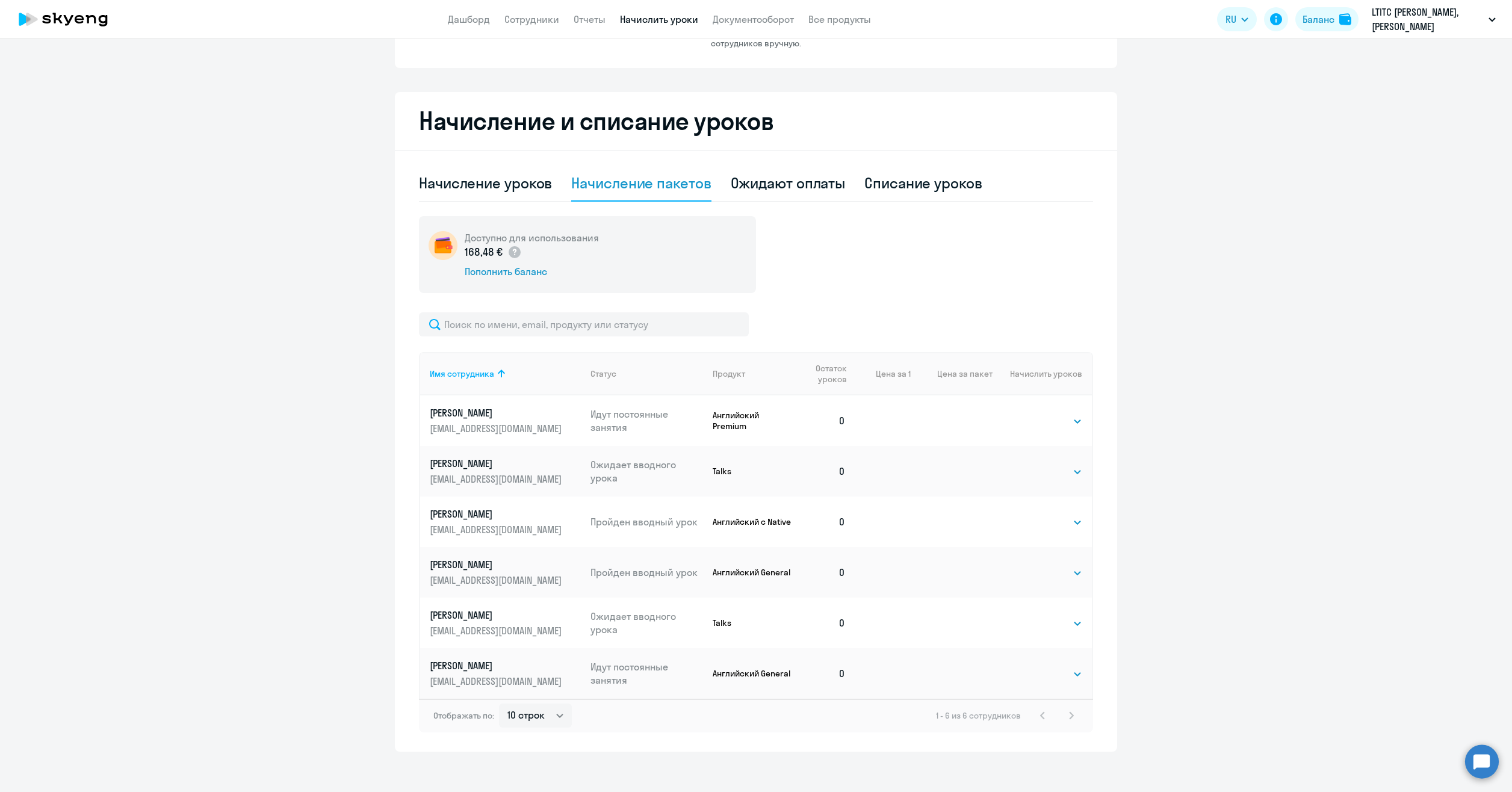
scroll to position [175, 0]
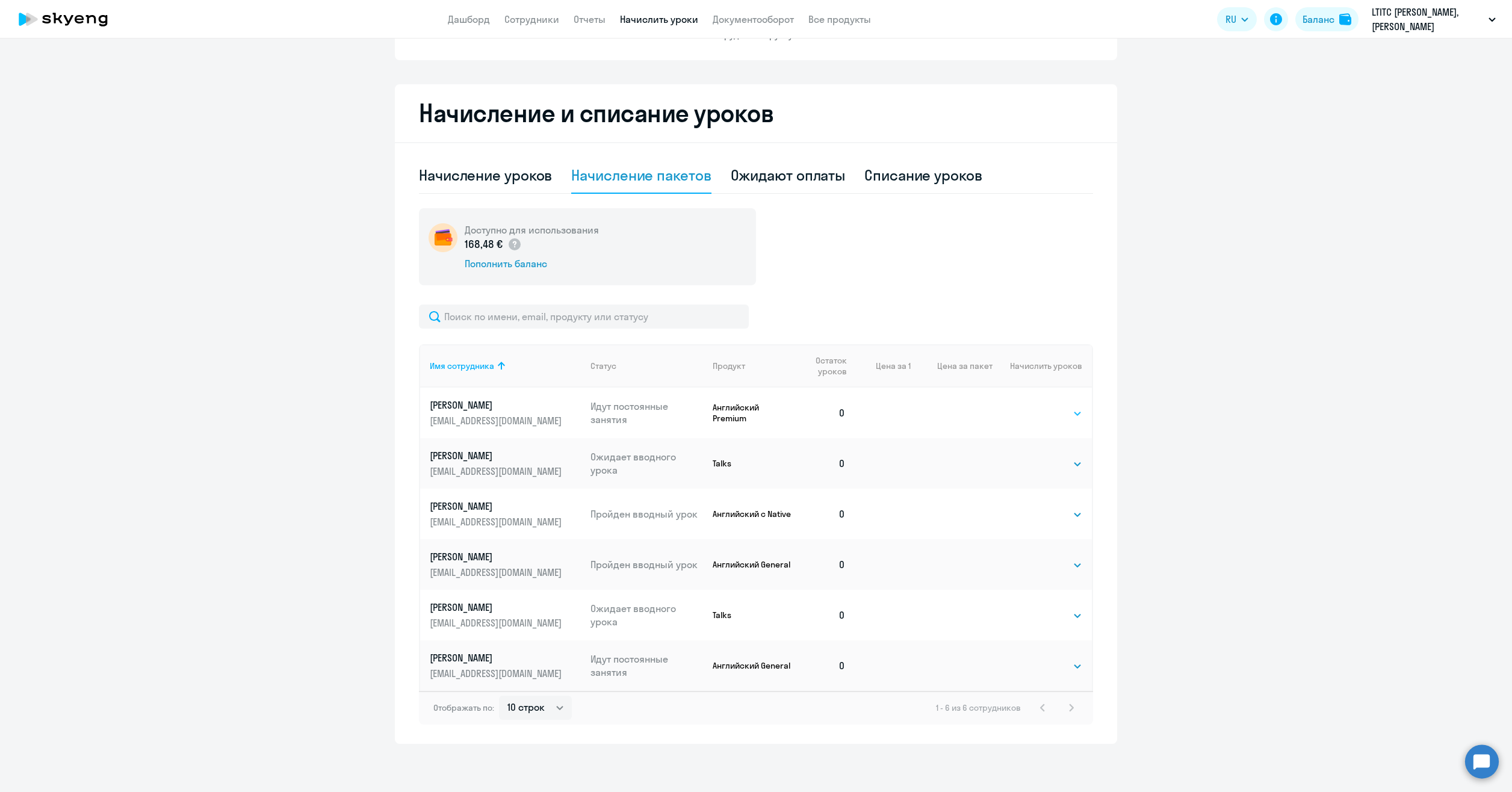
click at [1049, 412] on select "Выбрать 4 8 16 32 64 96 128" at bounding box center [1057, 413] width 49 height 15
select select "8"
click at [1033, 406] on select "Выбрать 4 8 16 32 64 96 128" at bounding box center [1057, 413] width 49 height 15
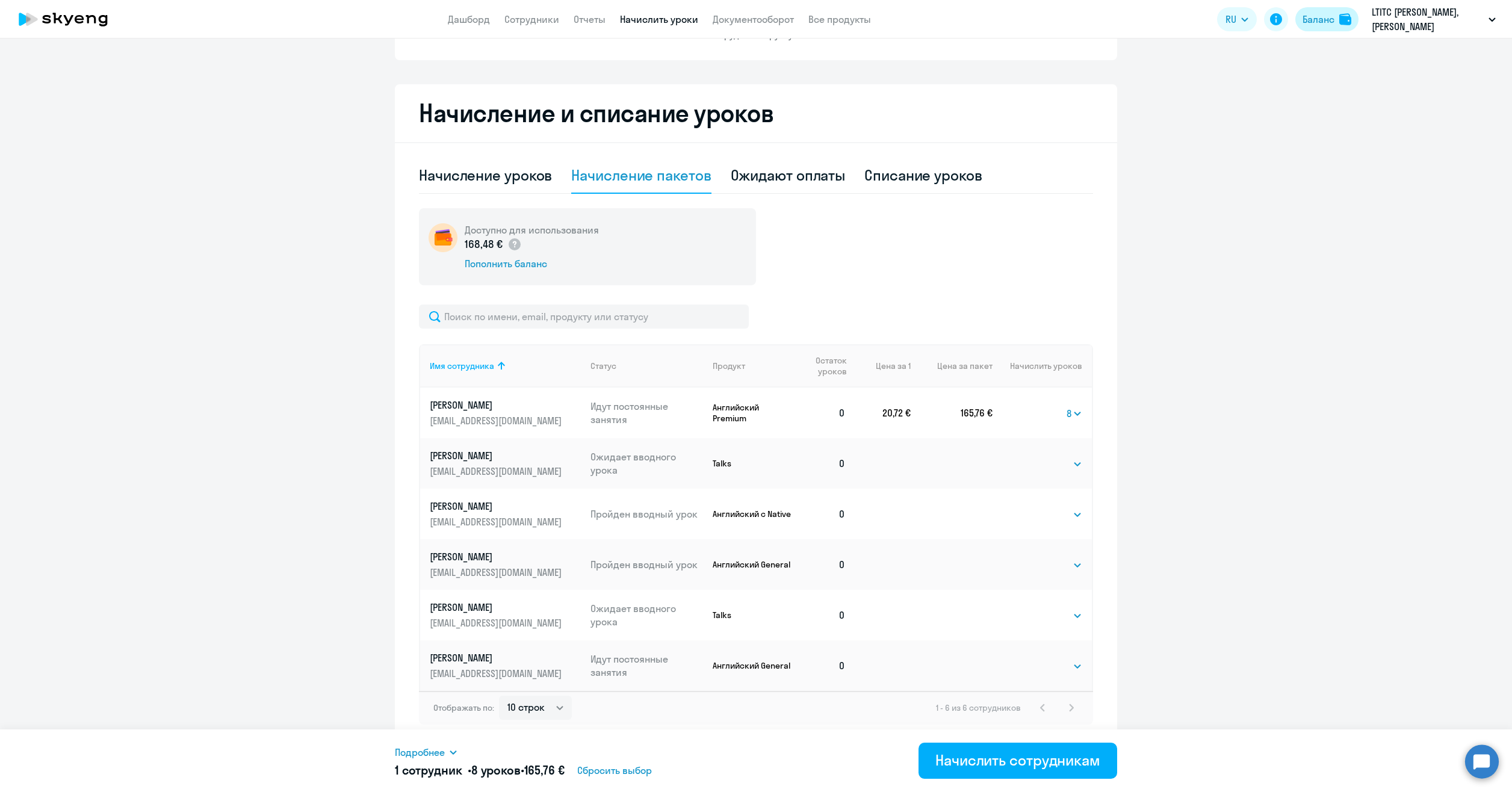
click at [1328, 15] on div "Баланс" at bounding box center [1317, 19] width 32 height 15
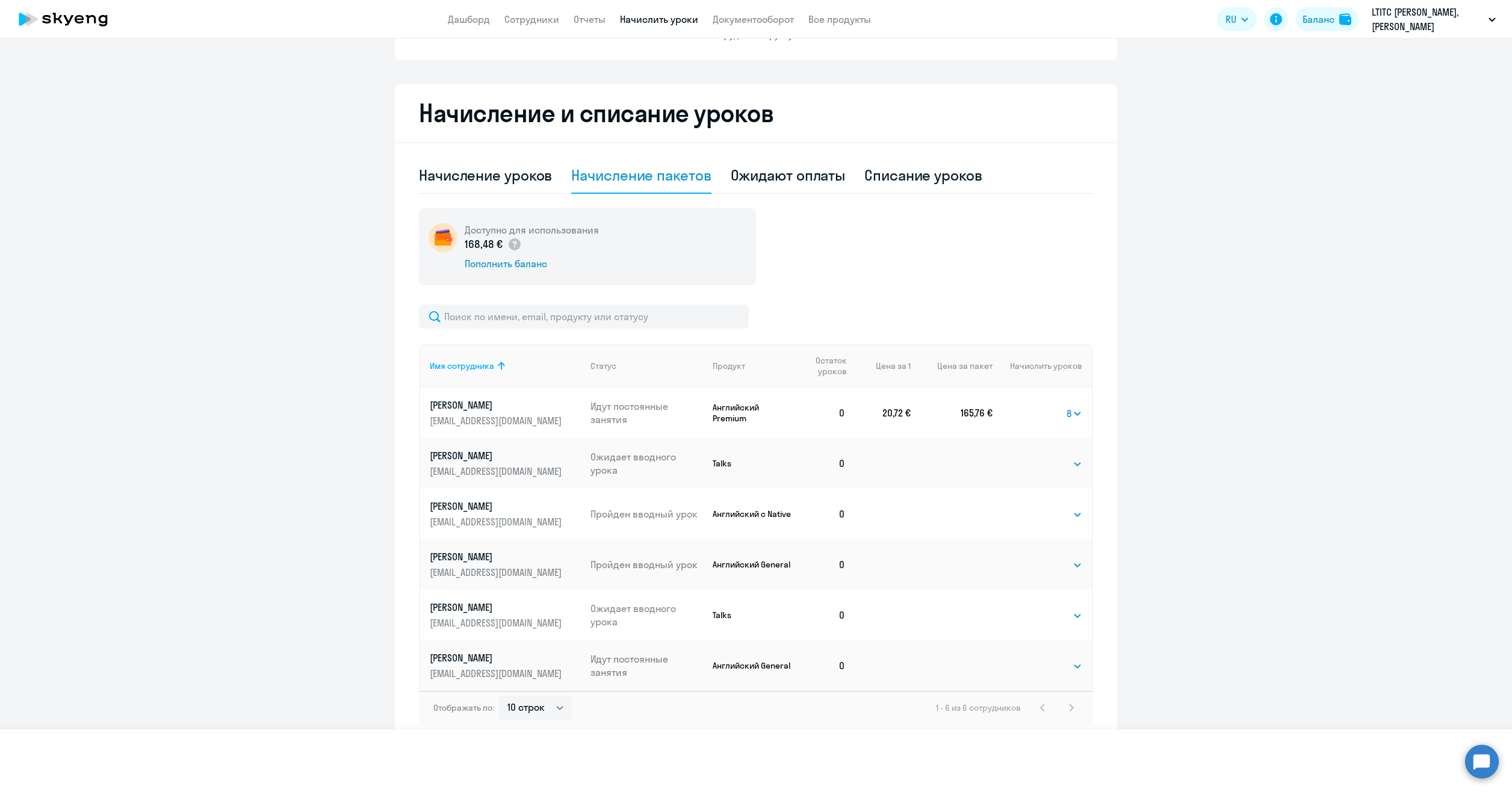
scroll to position [74, 0]
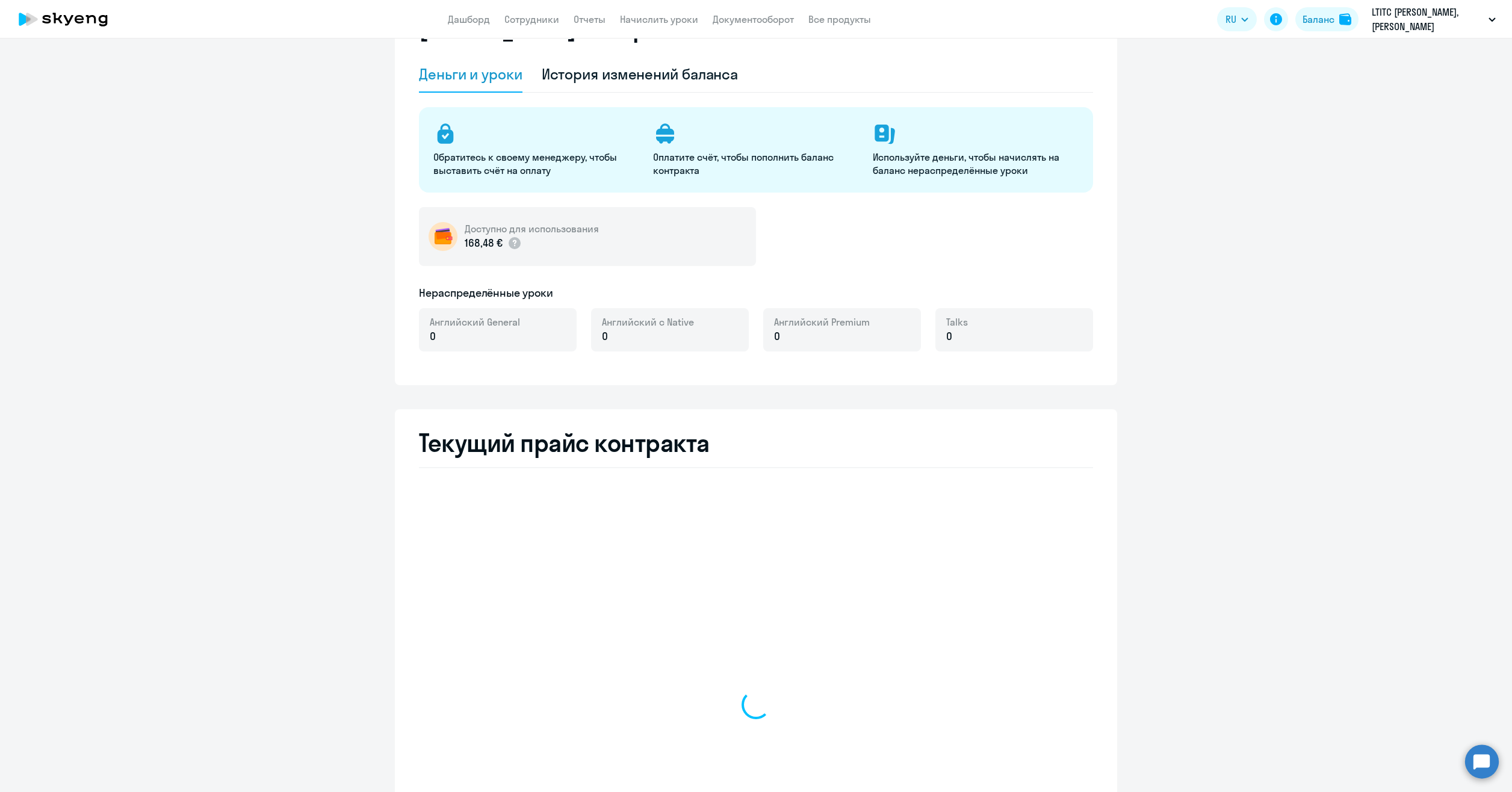
select select "english_adult_not_native_speaker"
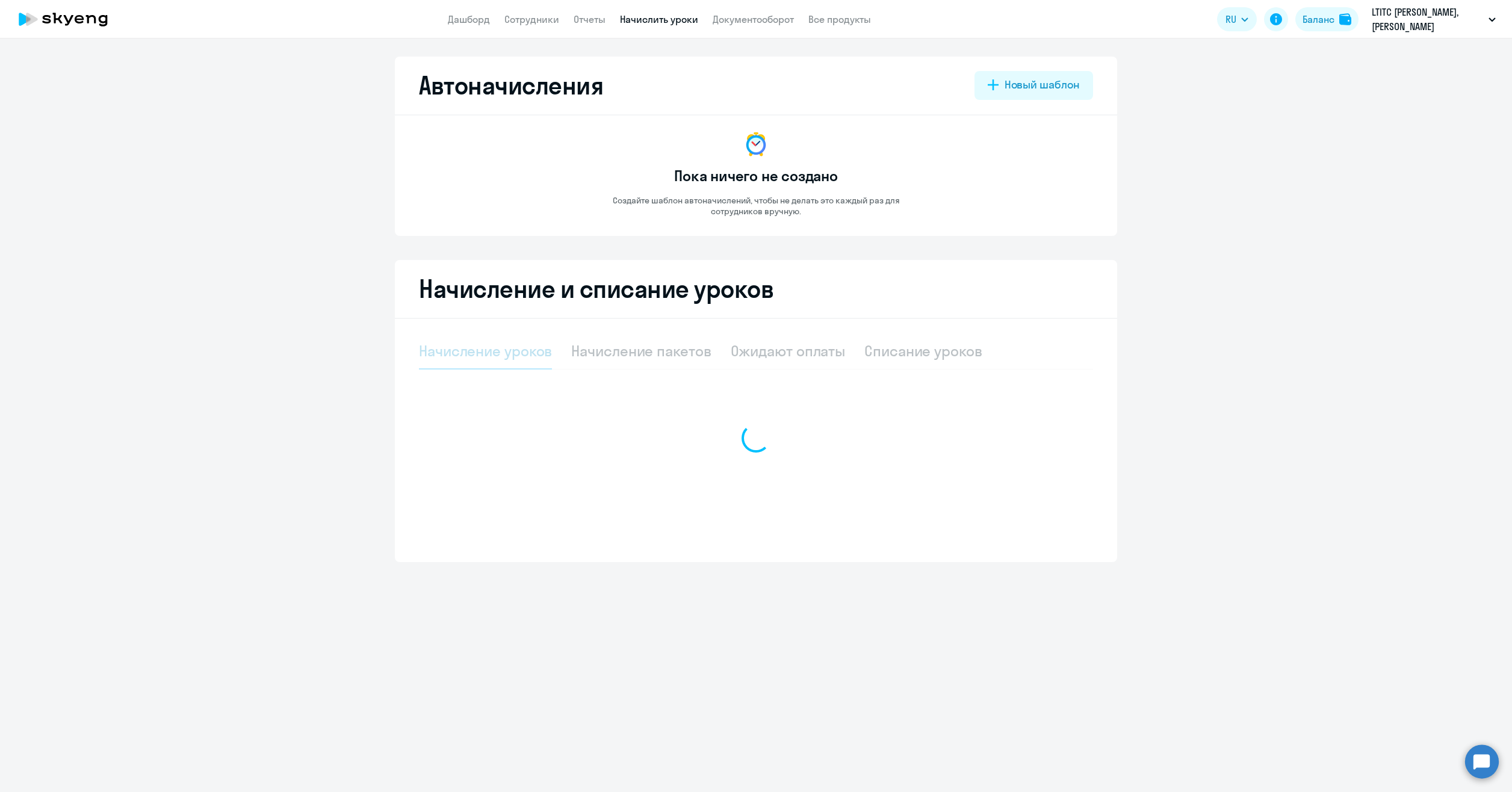
select select "10"
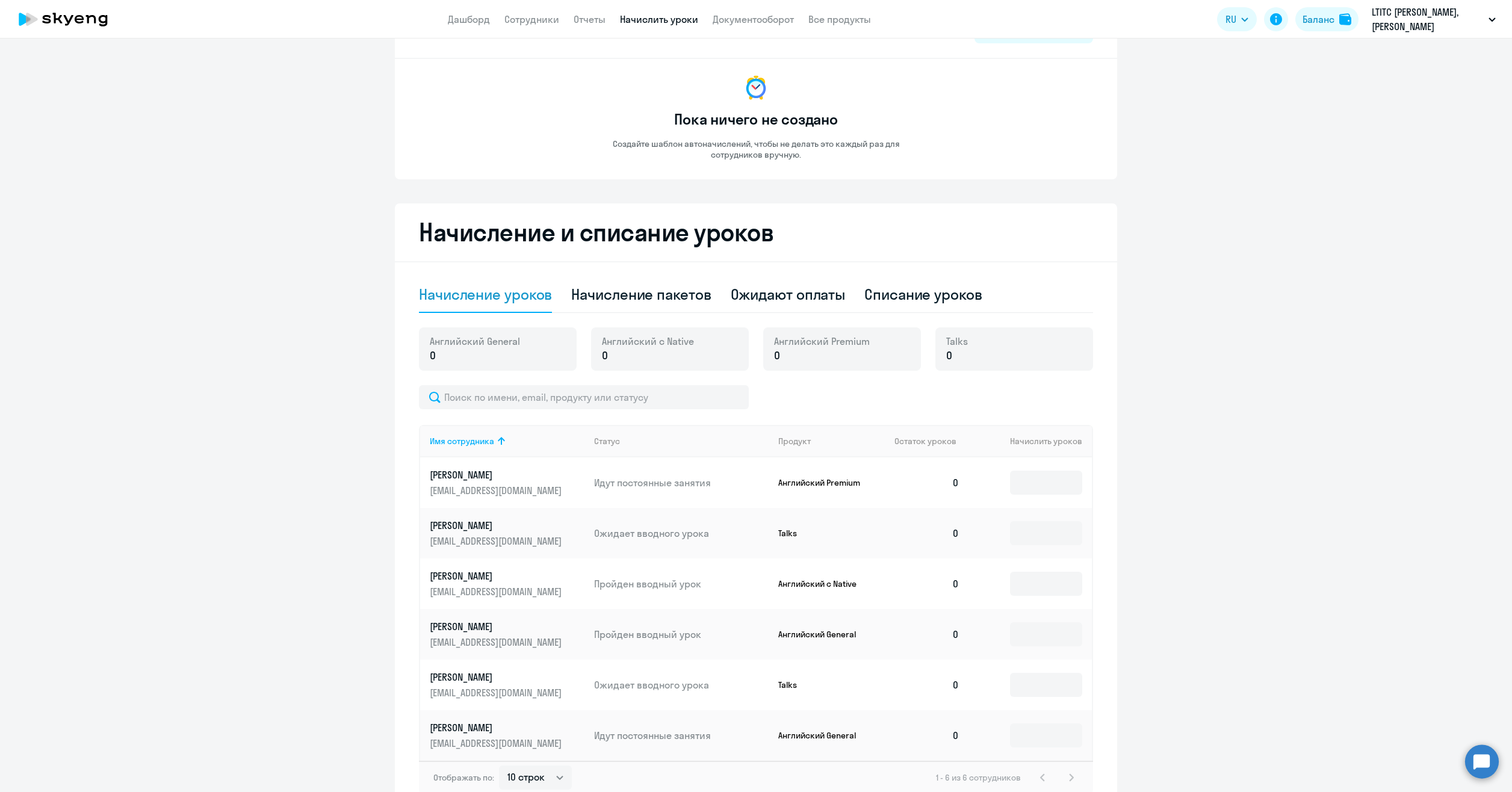
scroll to position [127, 0]
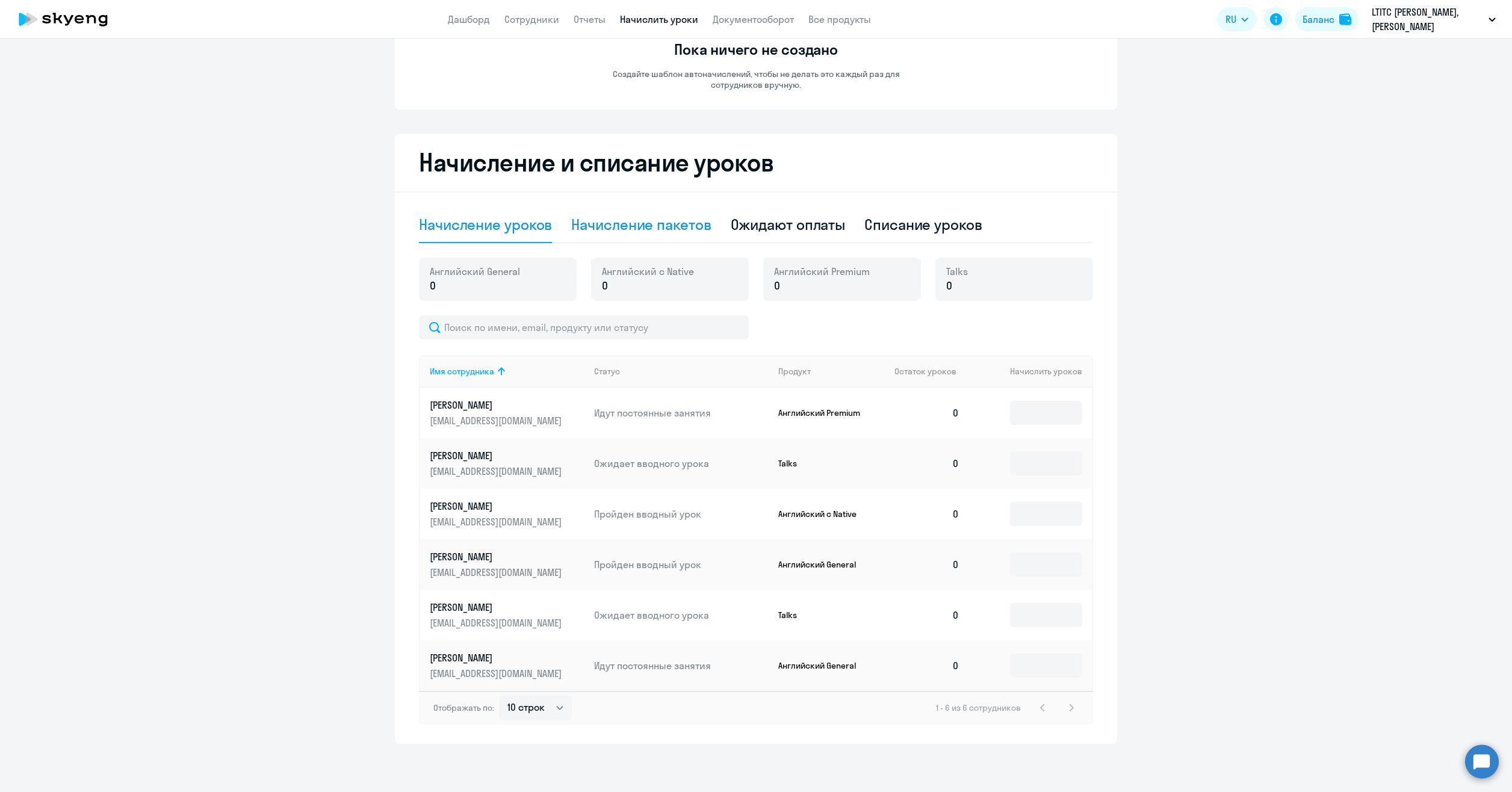
click at [629, 222] on div "Начисление пакетов" at bounding box center [640, 225] width 139 height 19
select select "10"
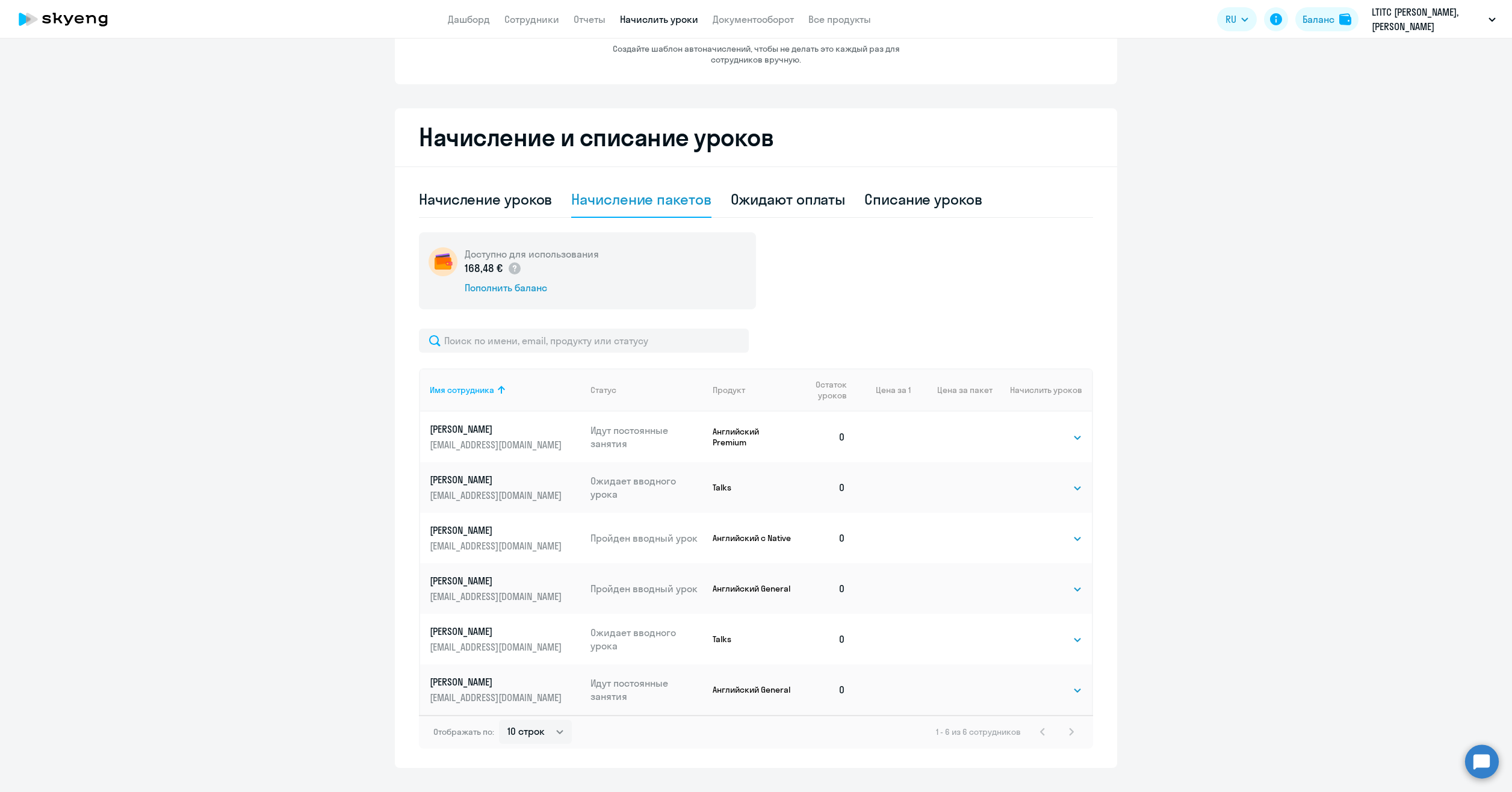
scroll to position [175, 0]
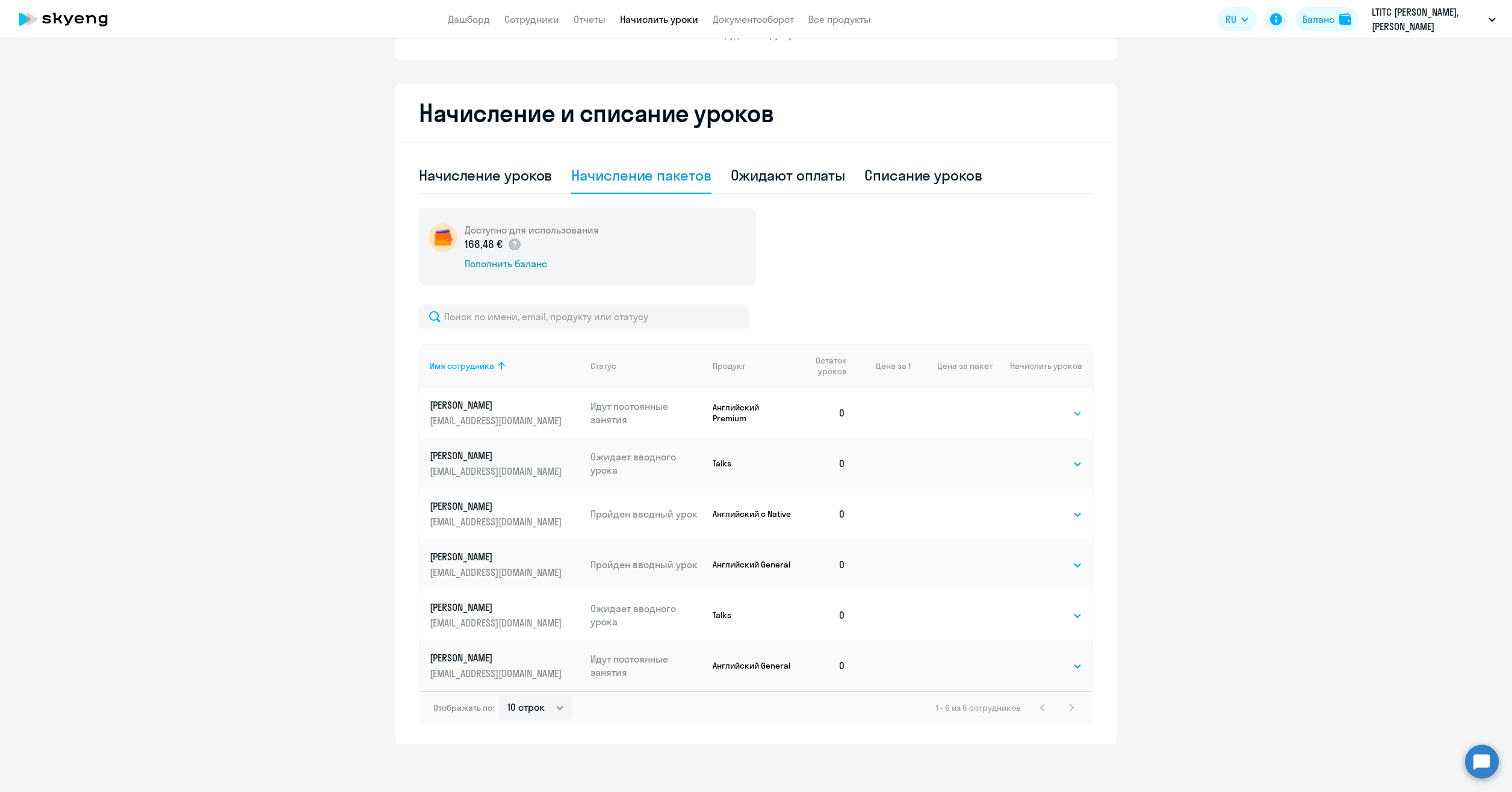
click at [1055, 416] on select "Выбрать 4 8 16 32 64 96 128" at bounding box center [1057, 413] width 49 height 15
select select "8"
click at [1033, 406] on select "Выбрать 4 8 16 32 64 96 128" at bounding box center [1057, 413] width 49 height 15
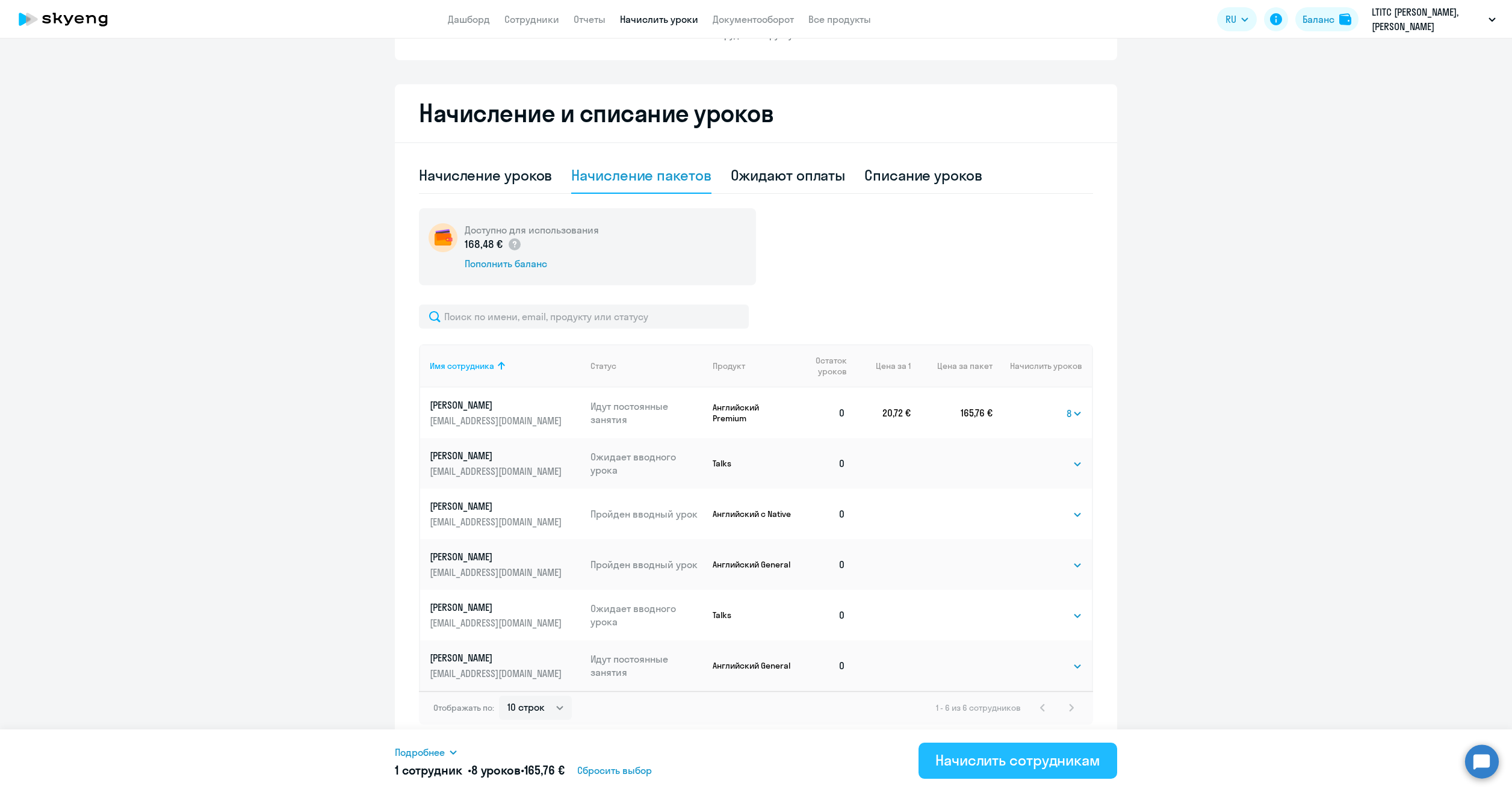
click at [1021, 754] on div "Начислить сотрудникам" at bounding box center [1018, 760] width 165 height 19
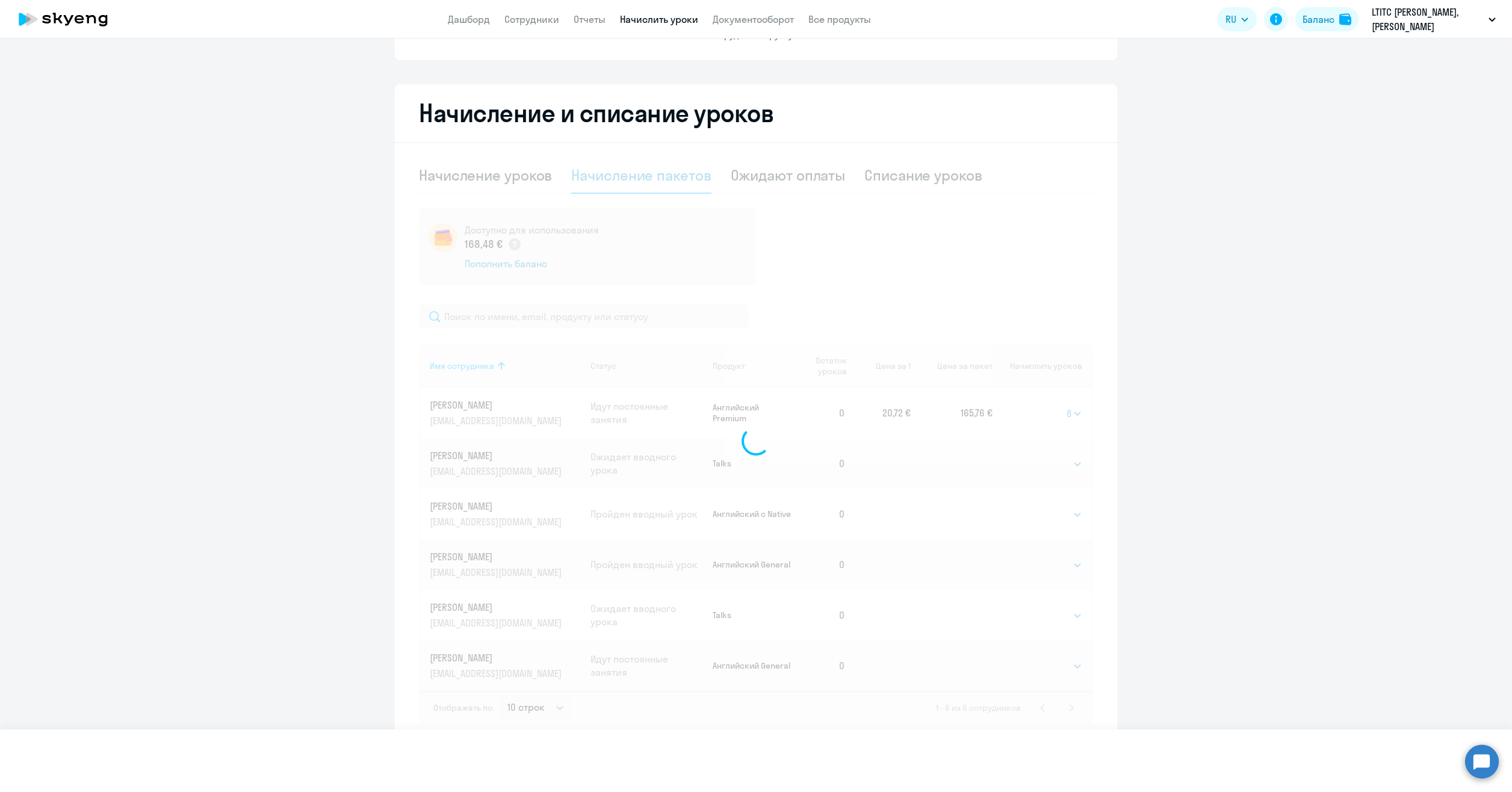
select select
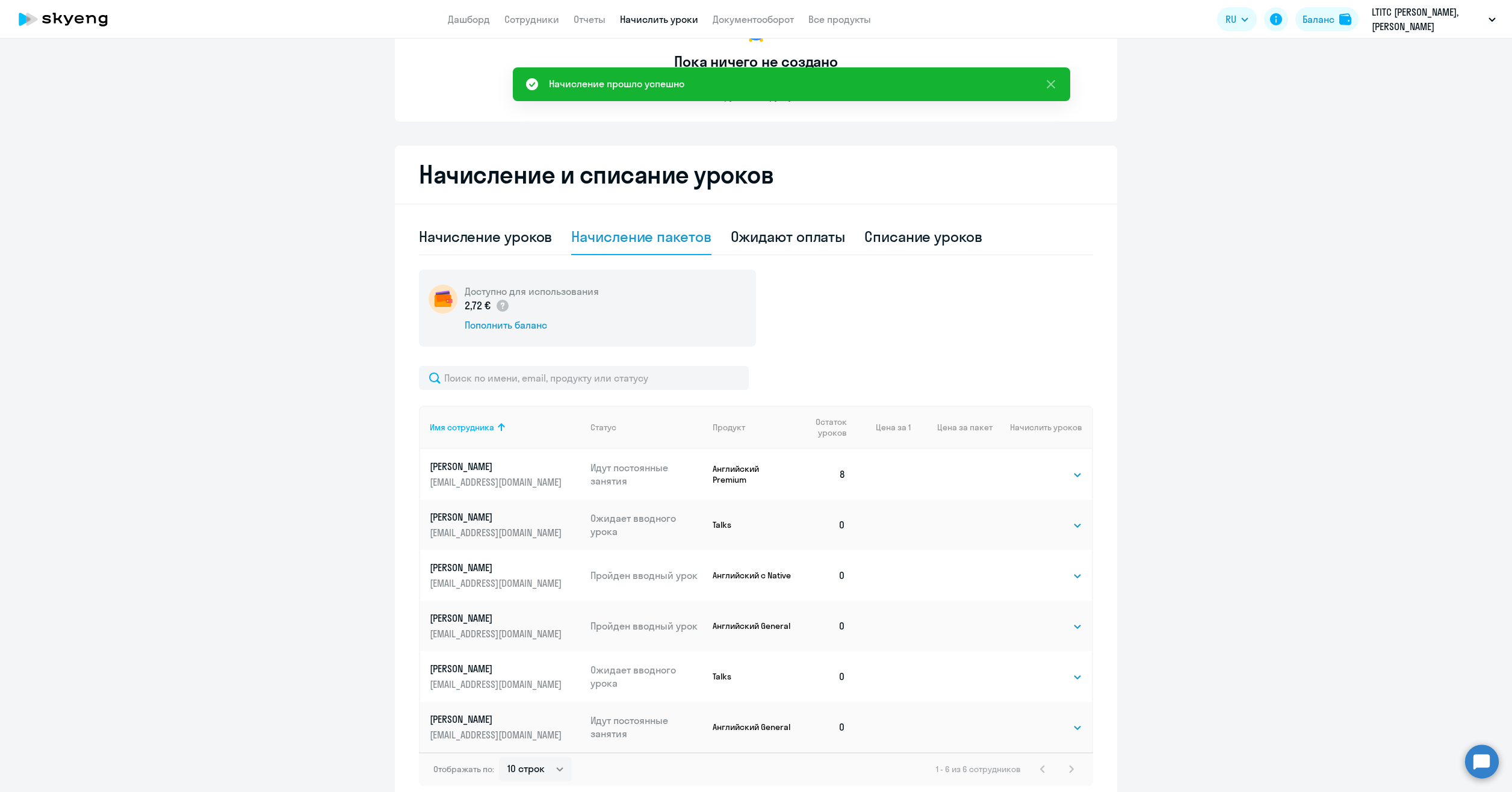
scroll to position [0, 0]
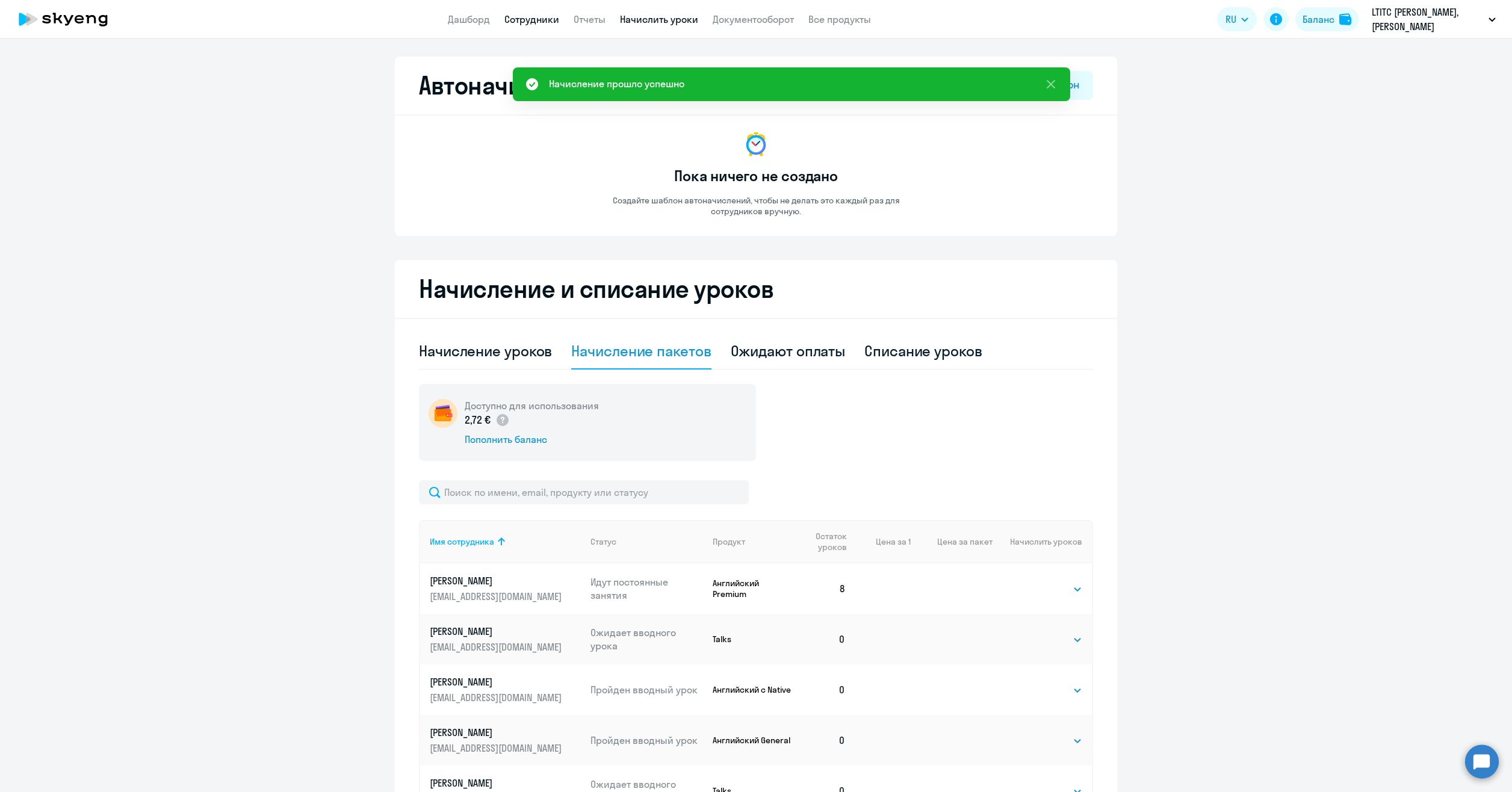
click at [536, 21] on link "Сотрудники" at bounding box center [531, 19] width 55 height 12
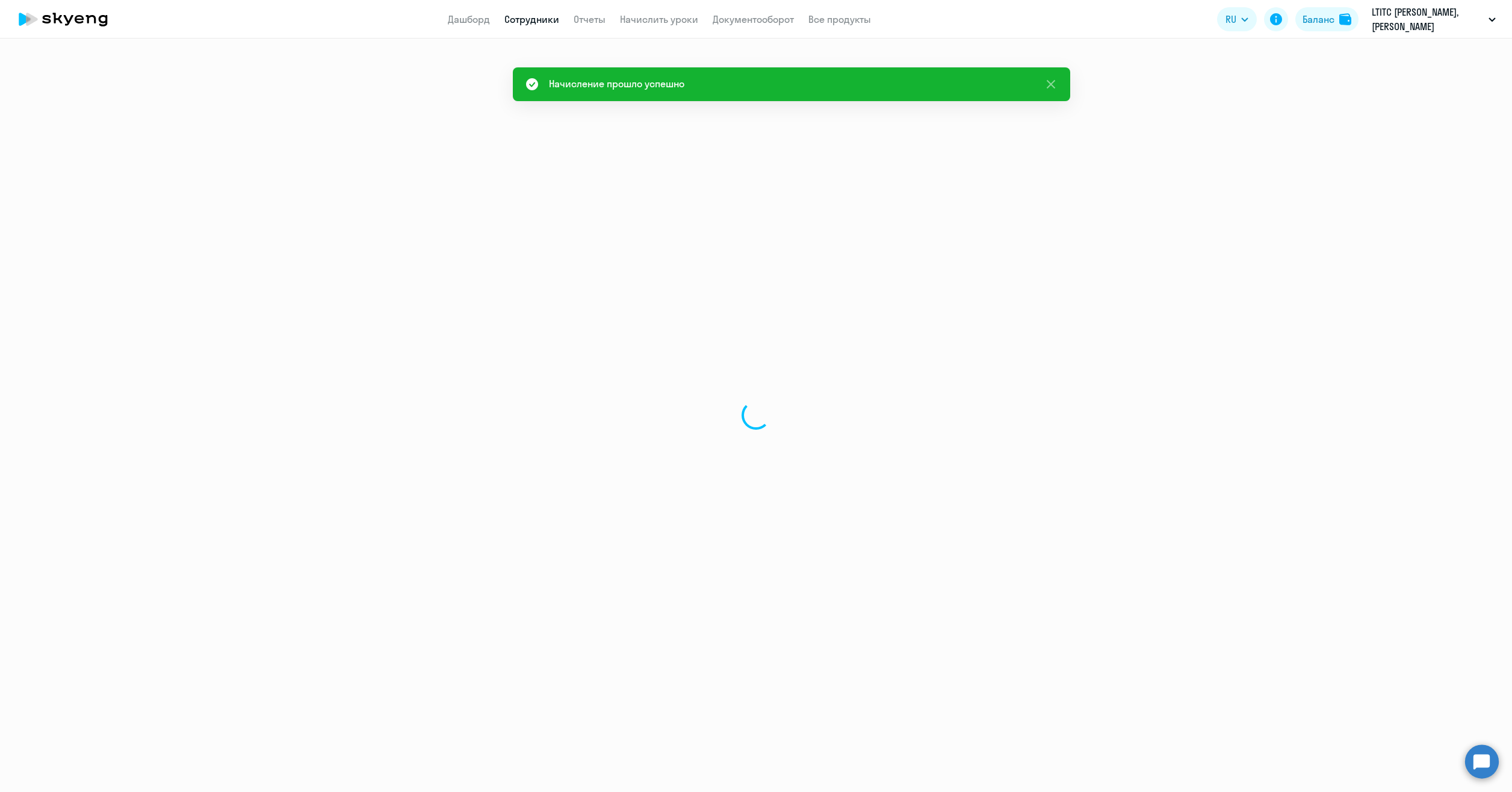
select select "30"
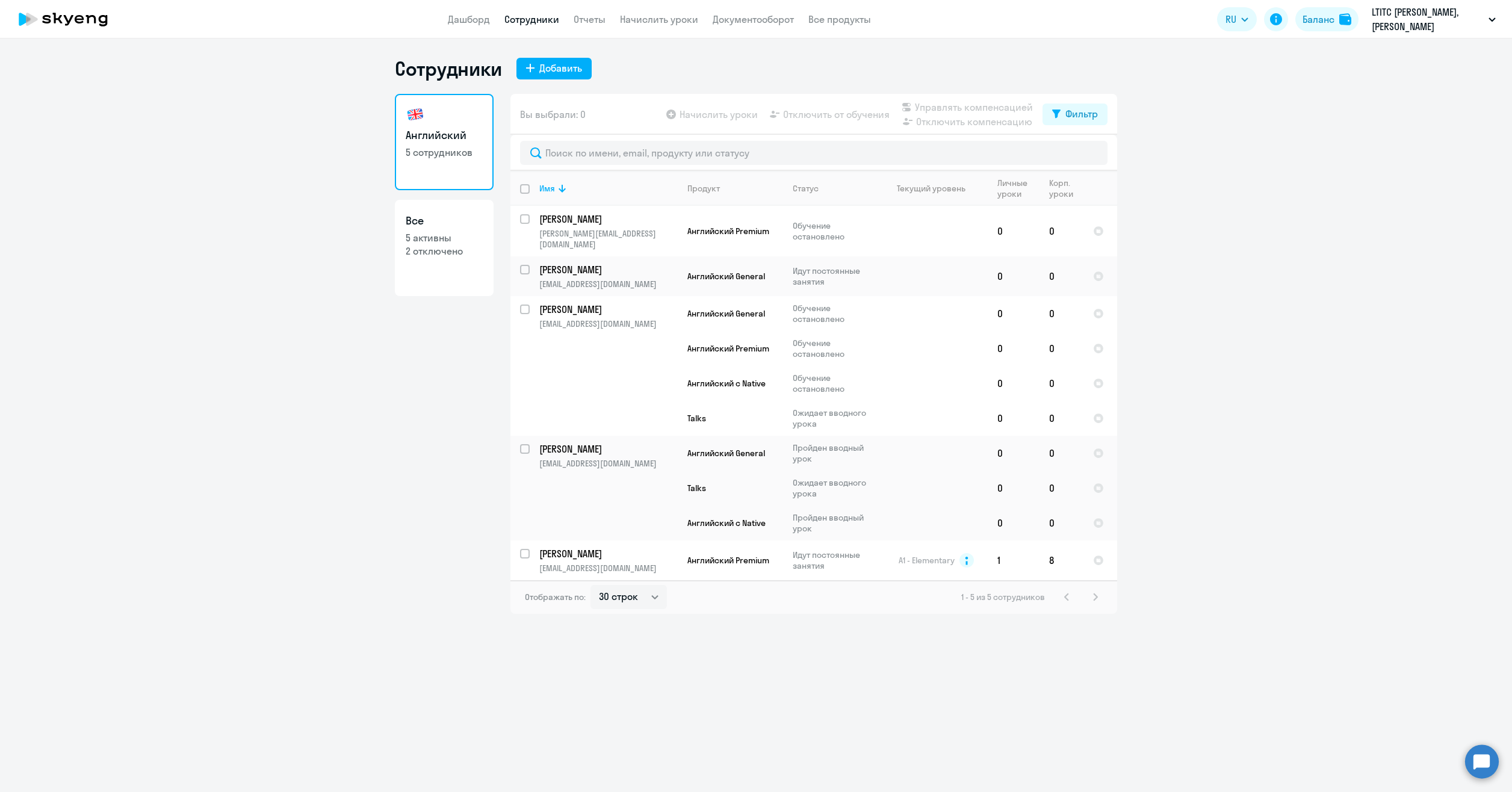
click at [307, 408] on ng-component "Сотрудники Добавить Английский 5 сотрудников Все 5 активны 2 отключено Вы выбра…" at bounding box center [756, 335] width 1512 height 557
click at [1303, 12] on div "Баланс" at bounding box center [1317, 19] width 32 height 15
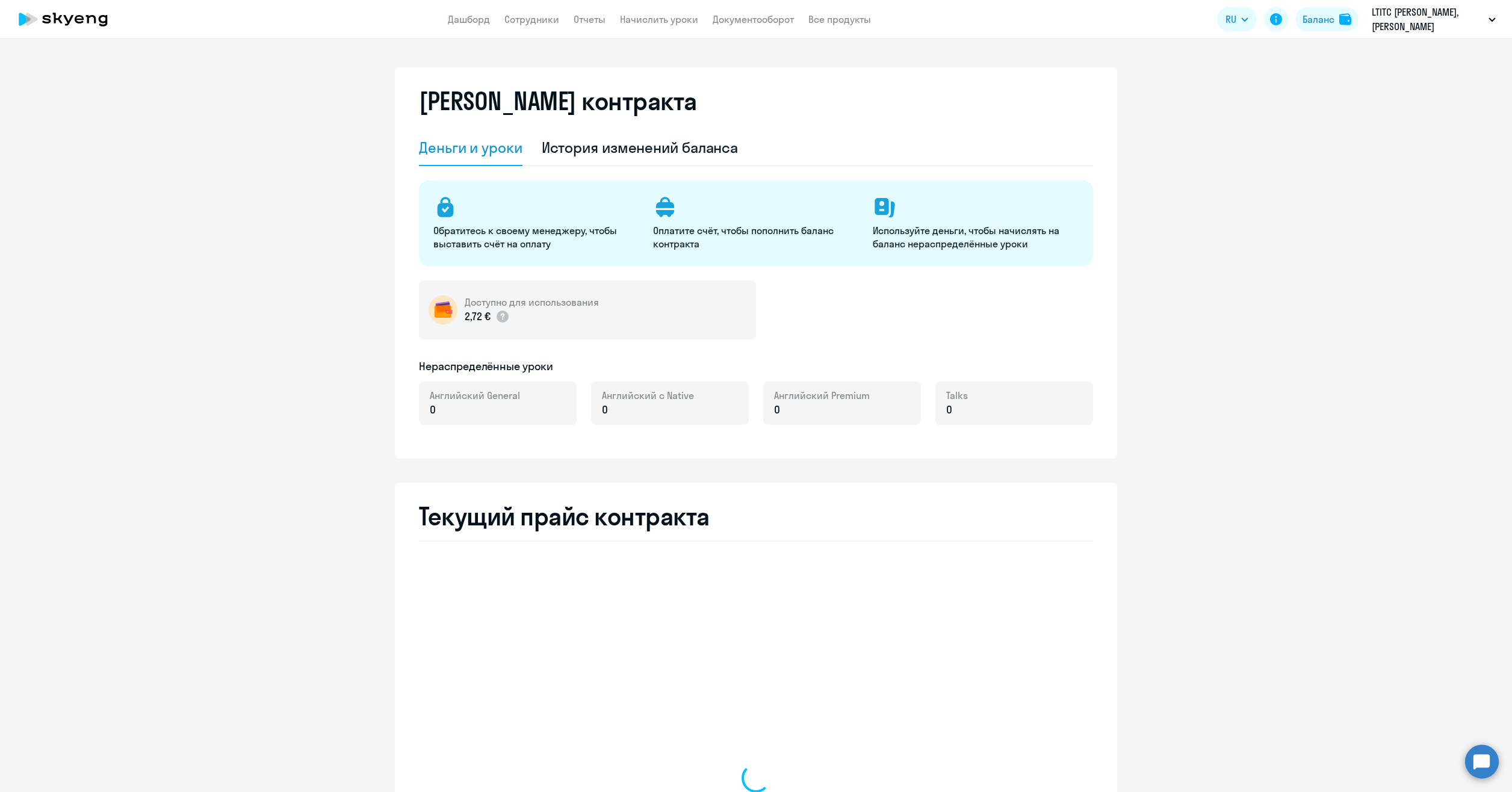
select select "english_adult_not_native_speaker"
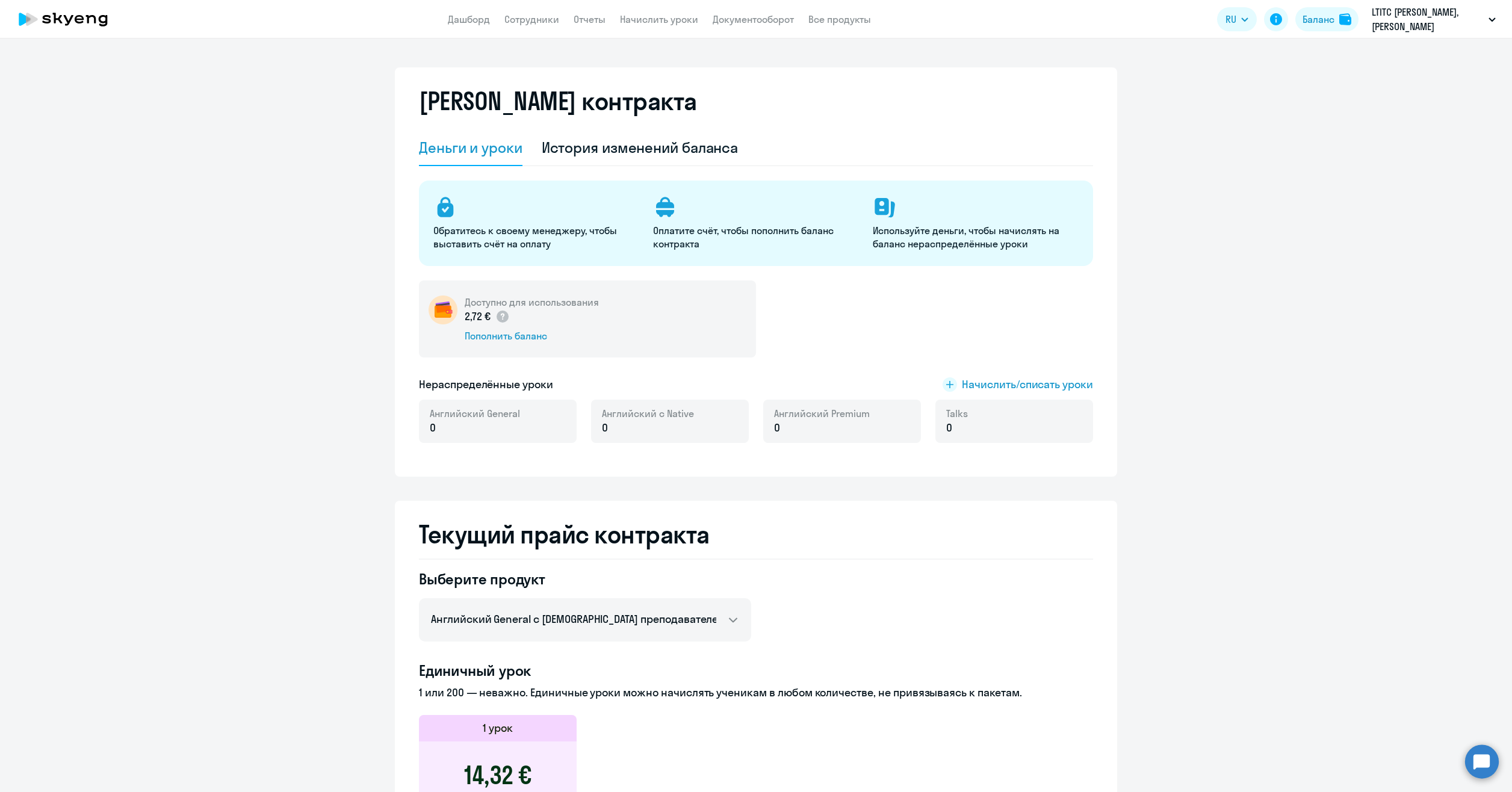
click at [659, 74] on div "[PERSON_NAME] контракта [PERSON_NAME] и уроки История изменений баланса Обратит…" at bounding box center [756, 271] width 722 height 409
